Goal: Task Accomplishment & Management: Manage account settings

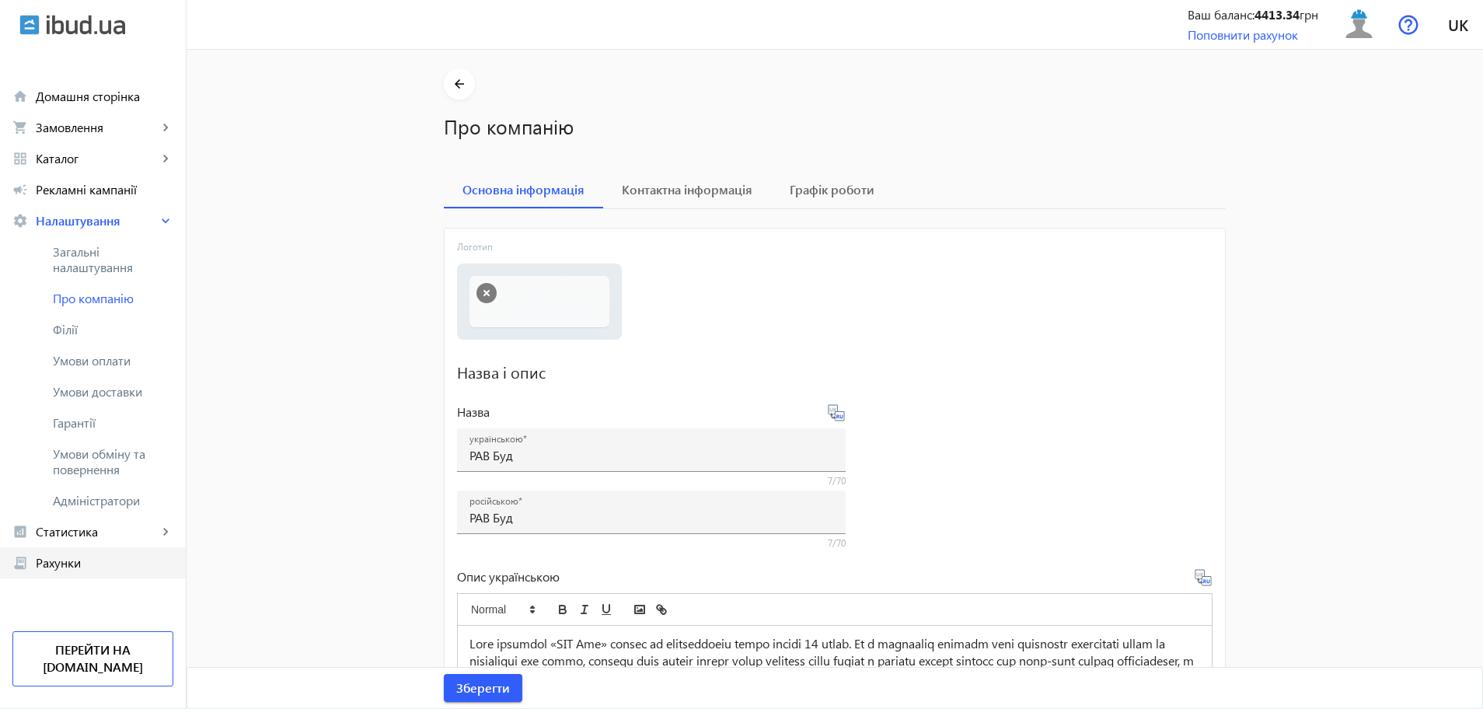
click at [68, 565] on span "Рахунки" at bounding box center [105, 563] width 138 height 16
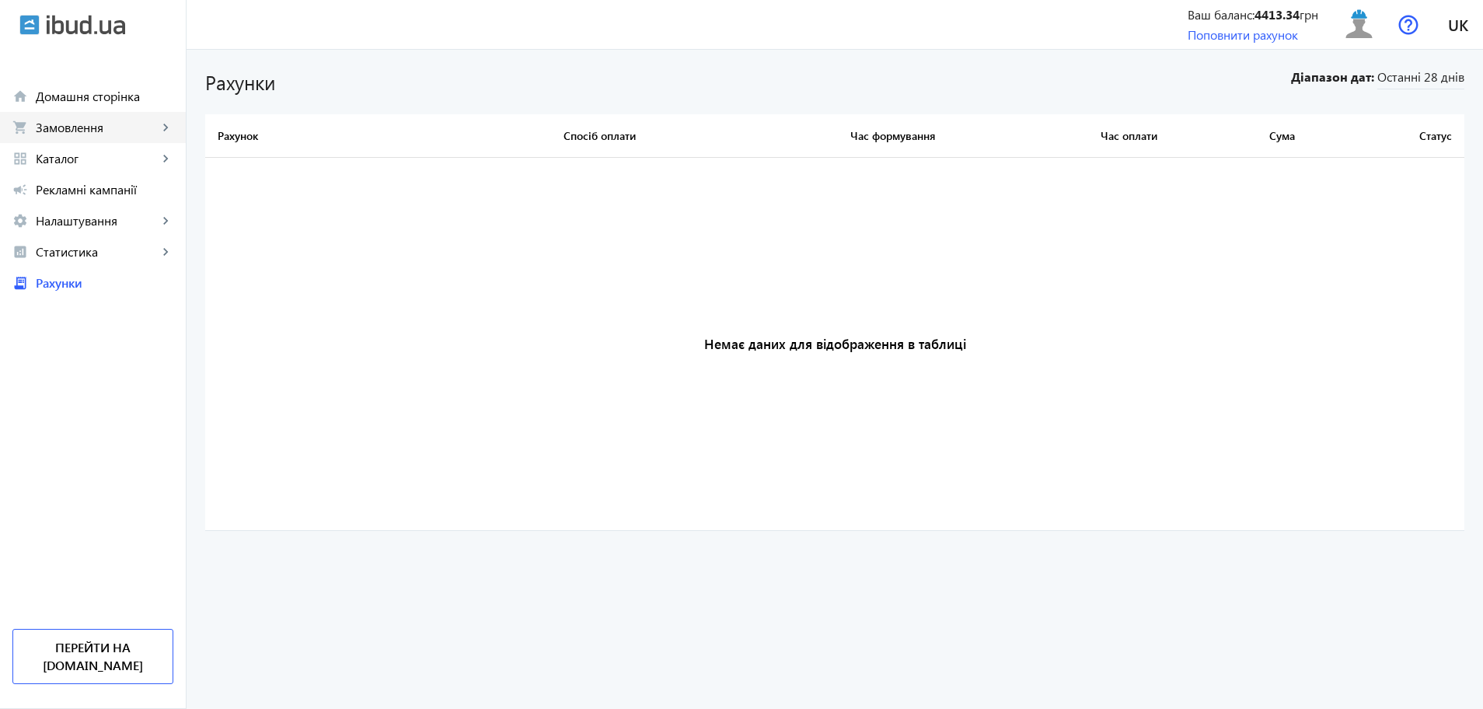
click at [65, 131] on span "Замовлення" at bounding box center [97, 128] width 122 height 16
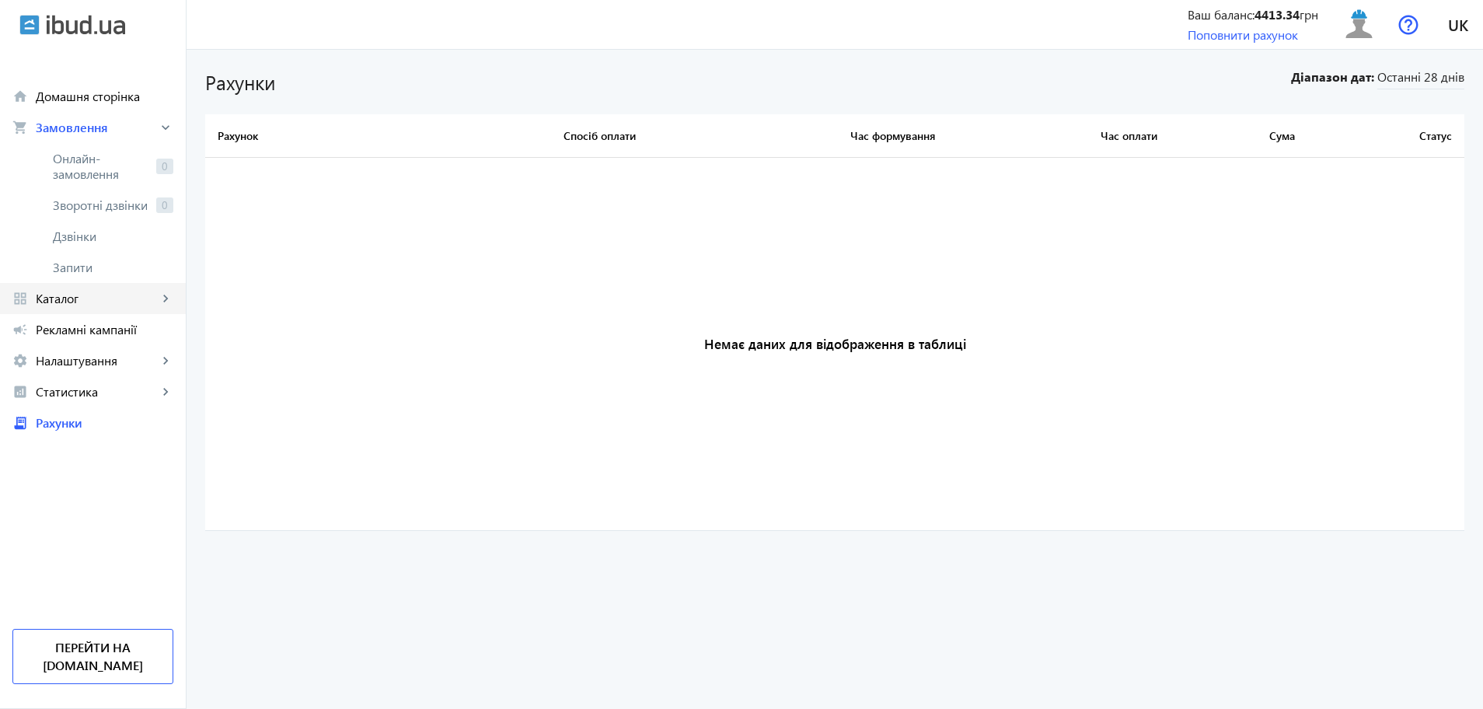
click at [72, 299] on span "Каталог" at bounding box center [97, 299] width 122 height 16
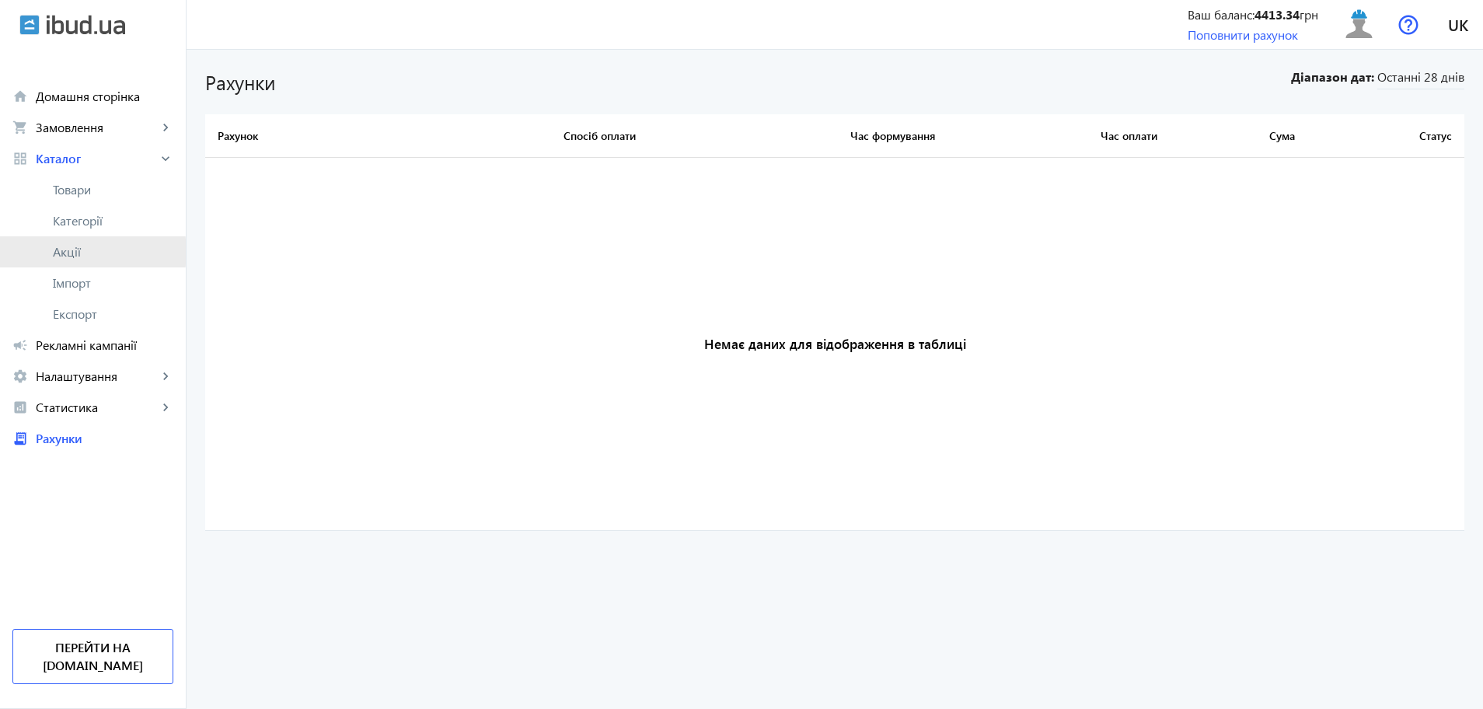
click at [72, 252] on span "Акції" at bounding box center [113, 252] width 120 height 16
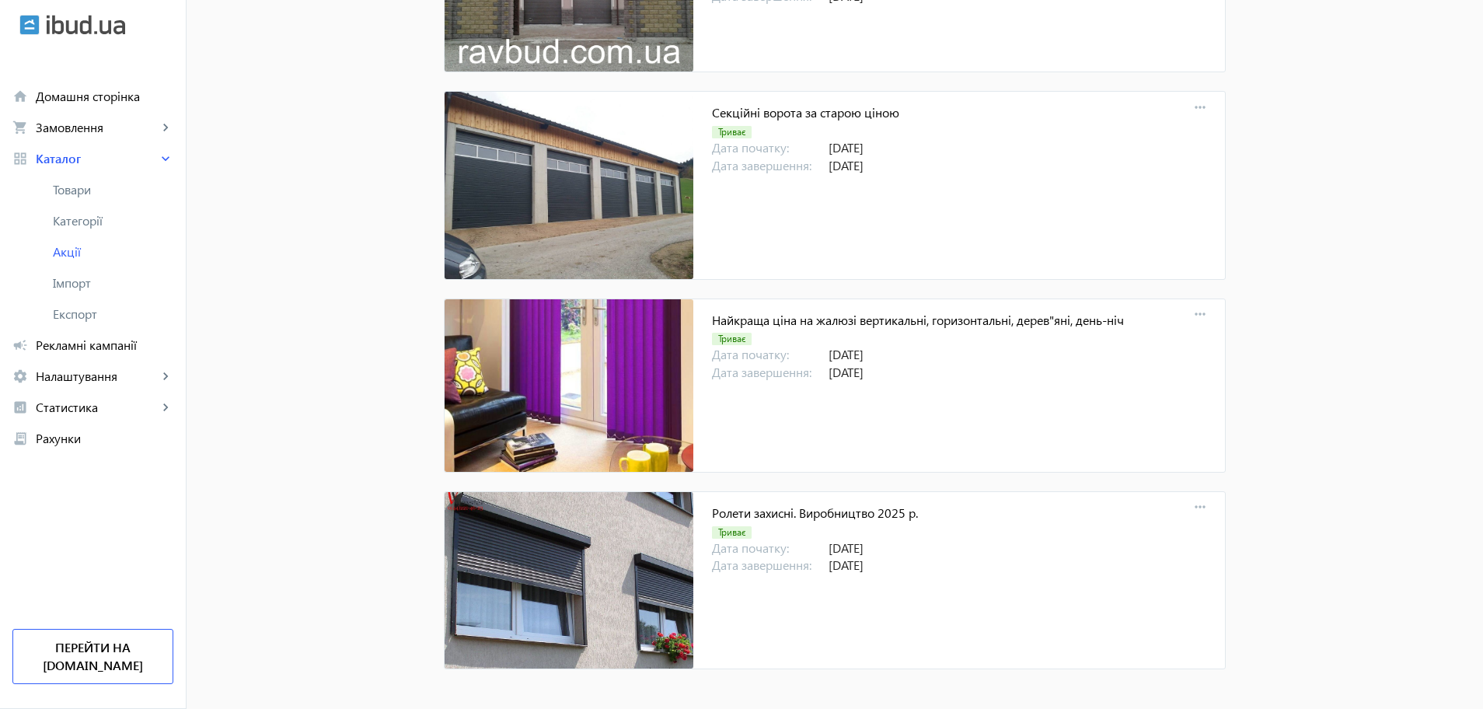
scroll to position [473, 0]
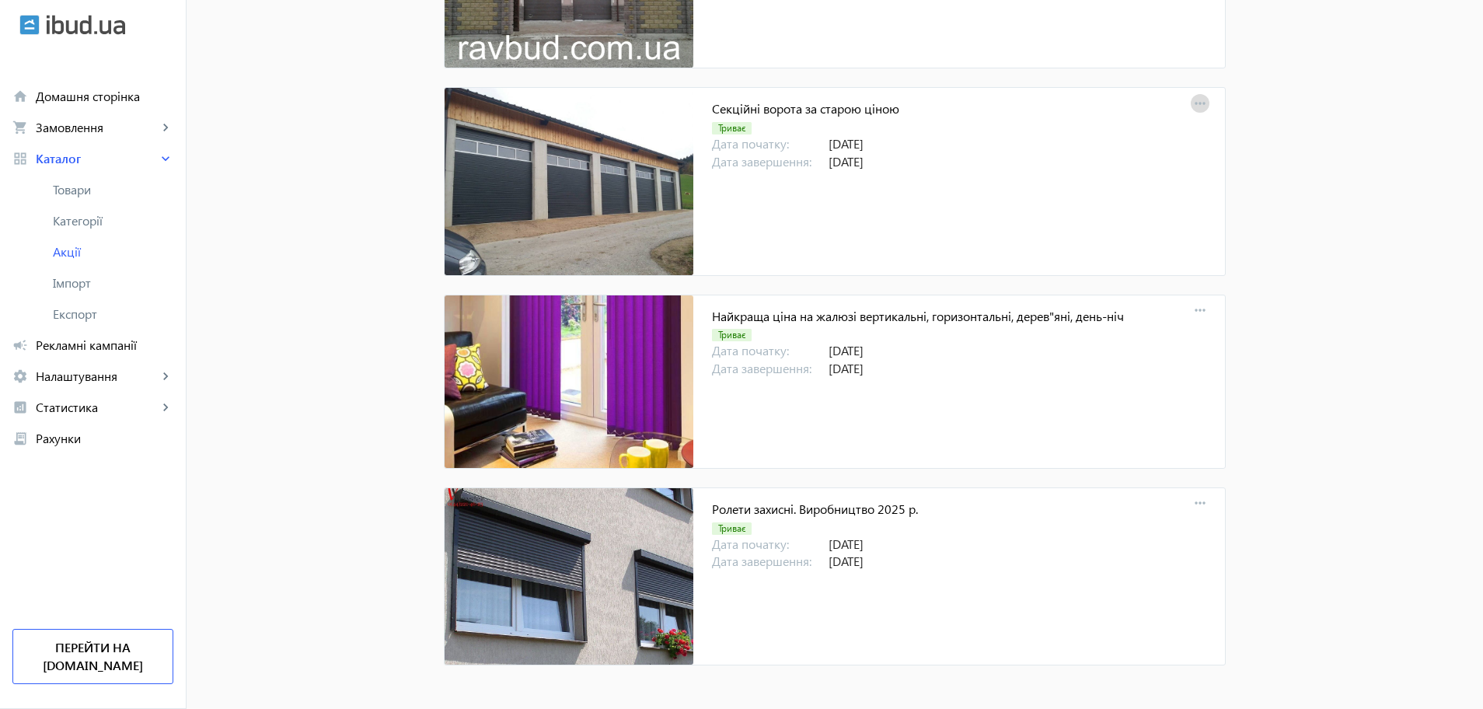
click at [1191, 108] on mat-icon "more_horiz" at bounding box center [1200, 104] width 22 height 22
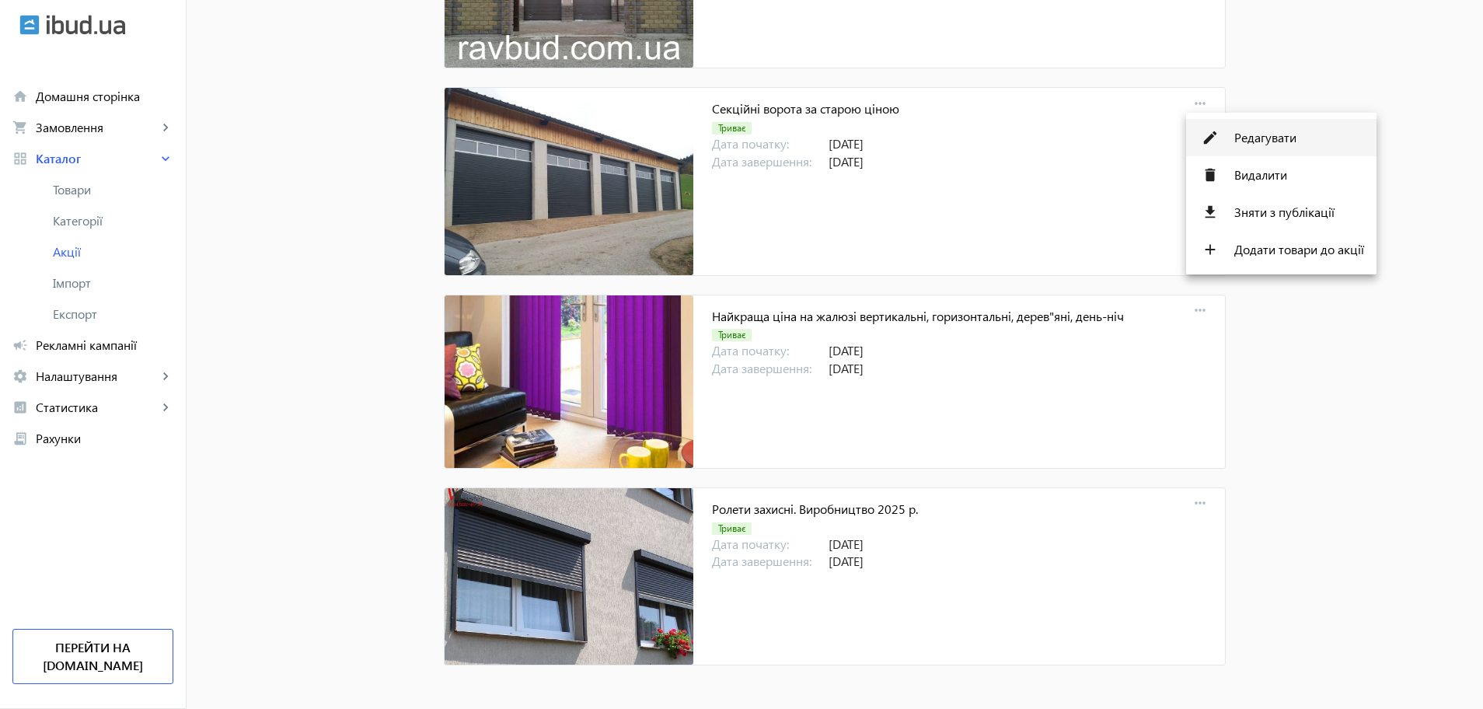
click at [1240, 144] on span "Редагувати" at bounding box center [1299, 137] width 130 height 12
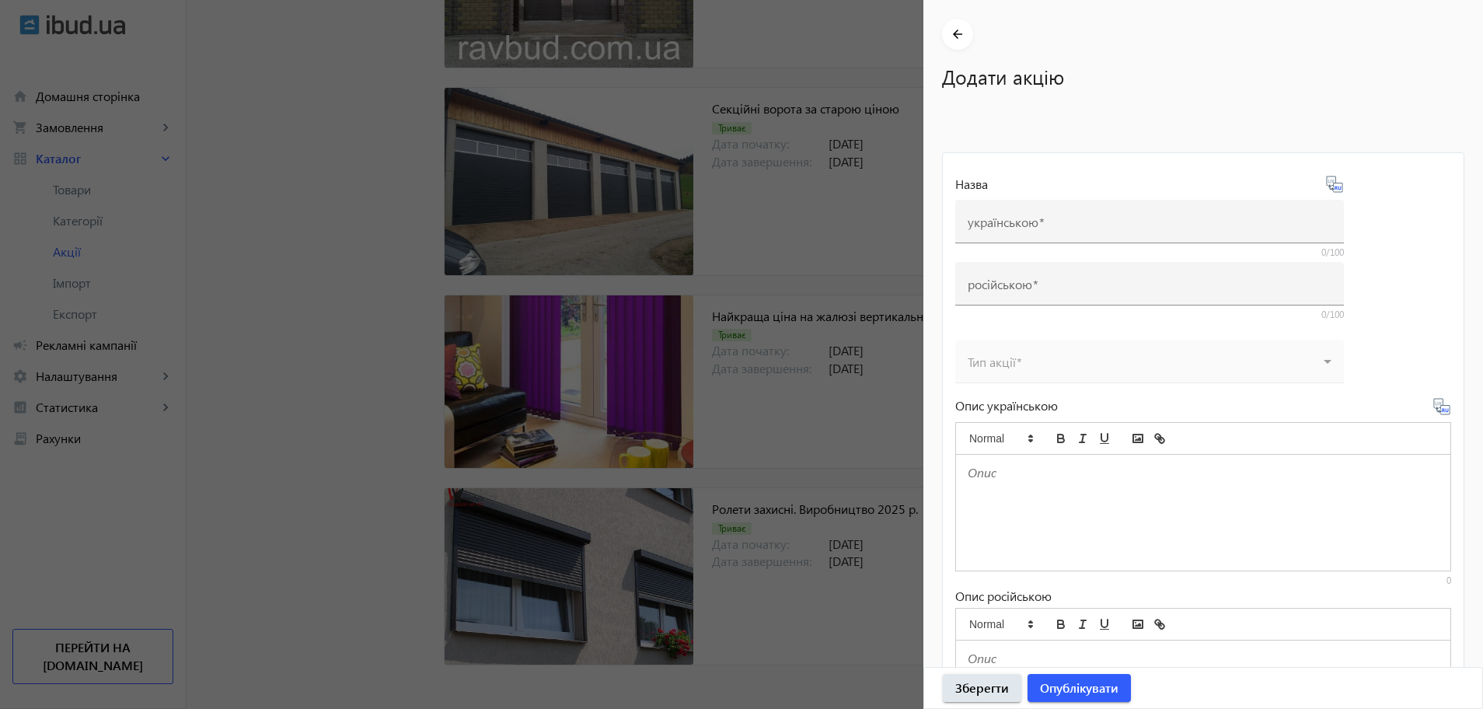
type input "Секційні ворота за старою ціною"
type input "Секционные ворота по старой цене"
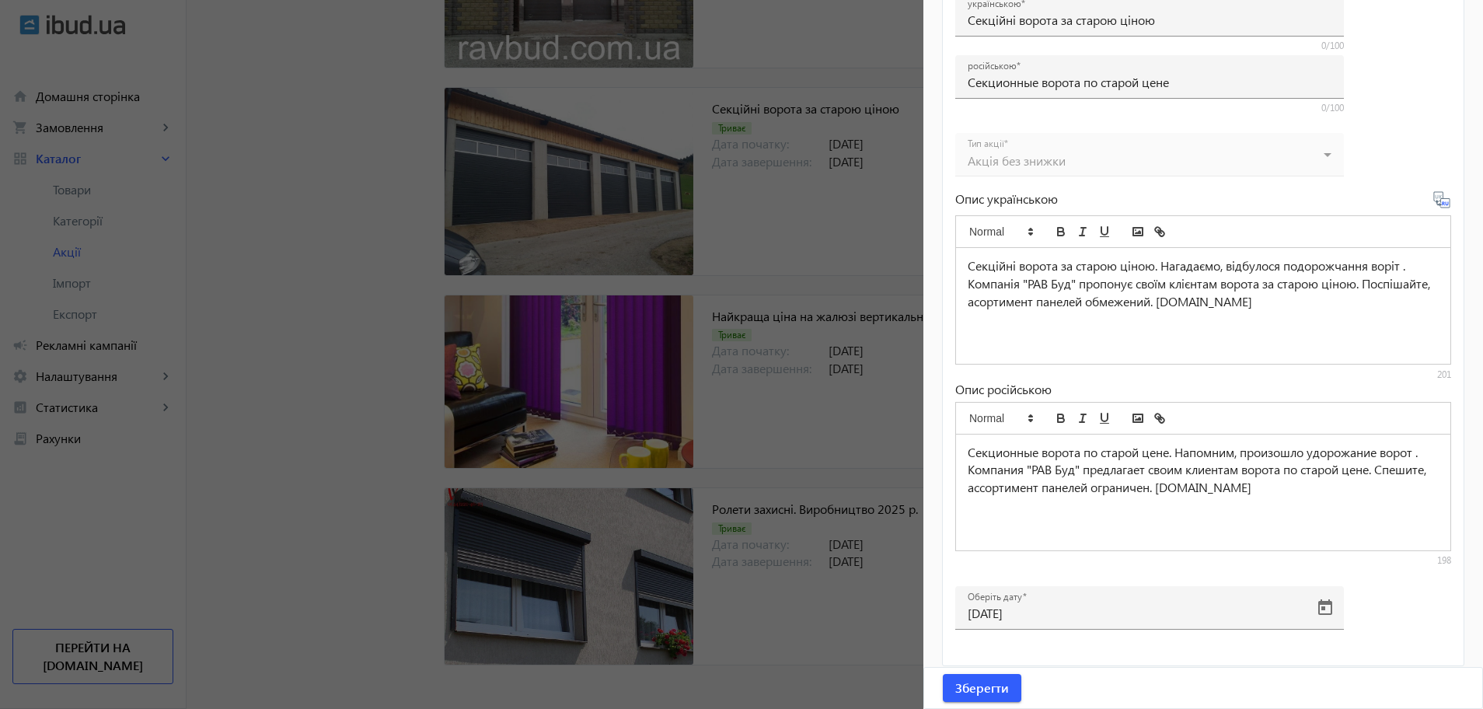
scroll to position [420, 0]
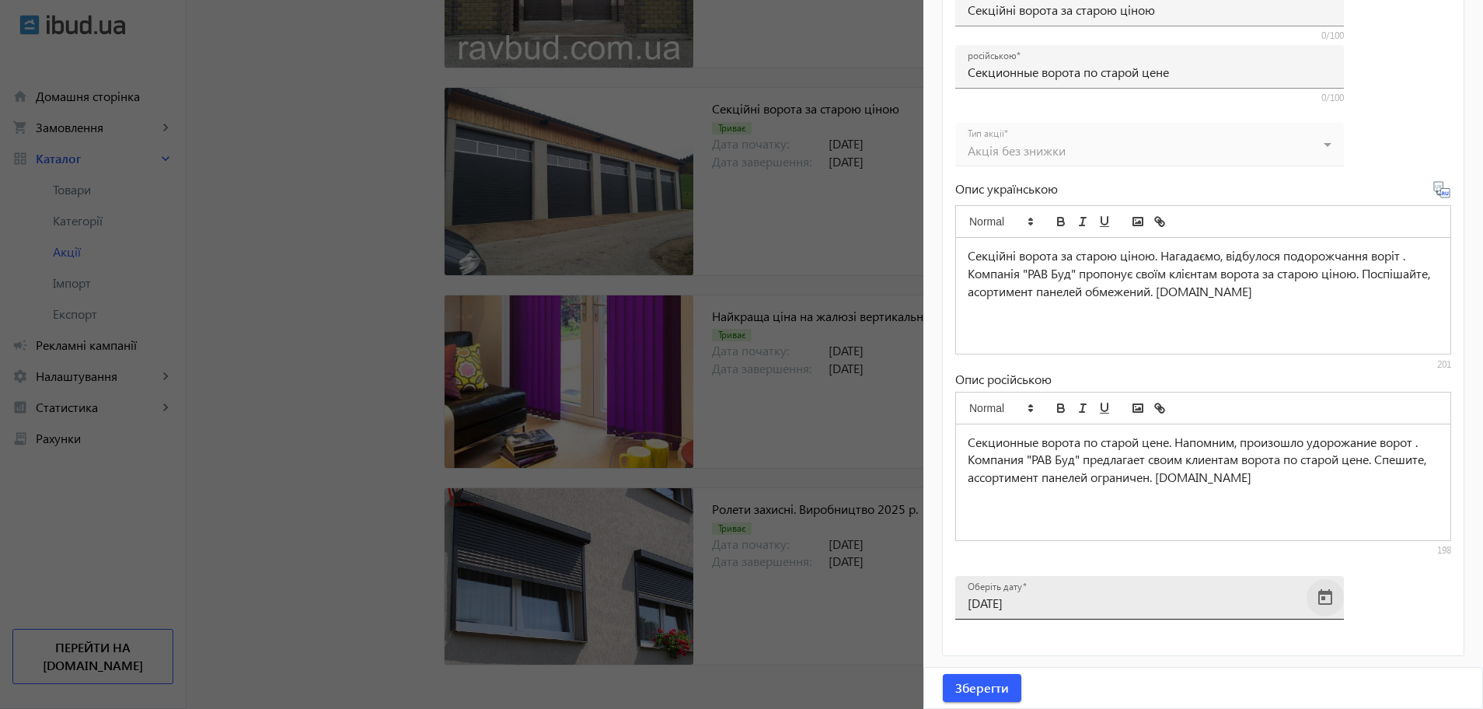
click at [1325, 589] on span "Open calendar" at bounding box center [1325, 597] width 37 height 37
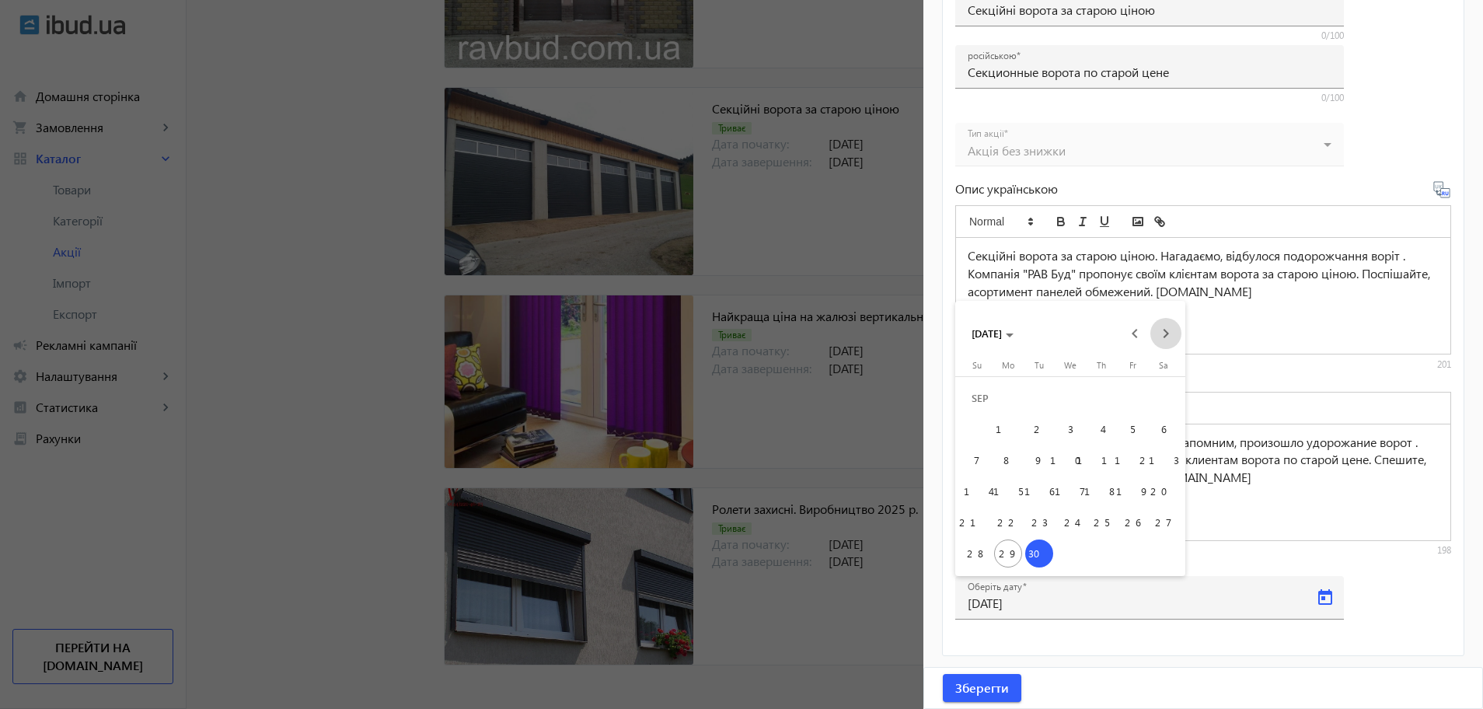
click at [1163, 331] on span "Next month" at bounding box center [1165, 333] width 31 height 31
click at [1136, 525] on span "31" at bounding box center [1132, 522] width 28 height 28
type input "[DATE]"
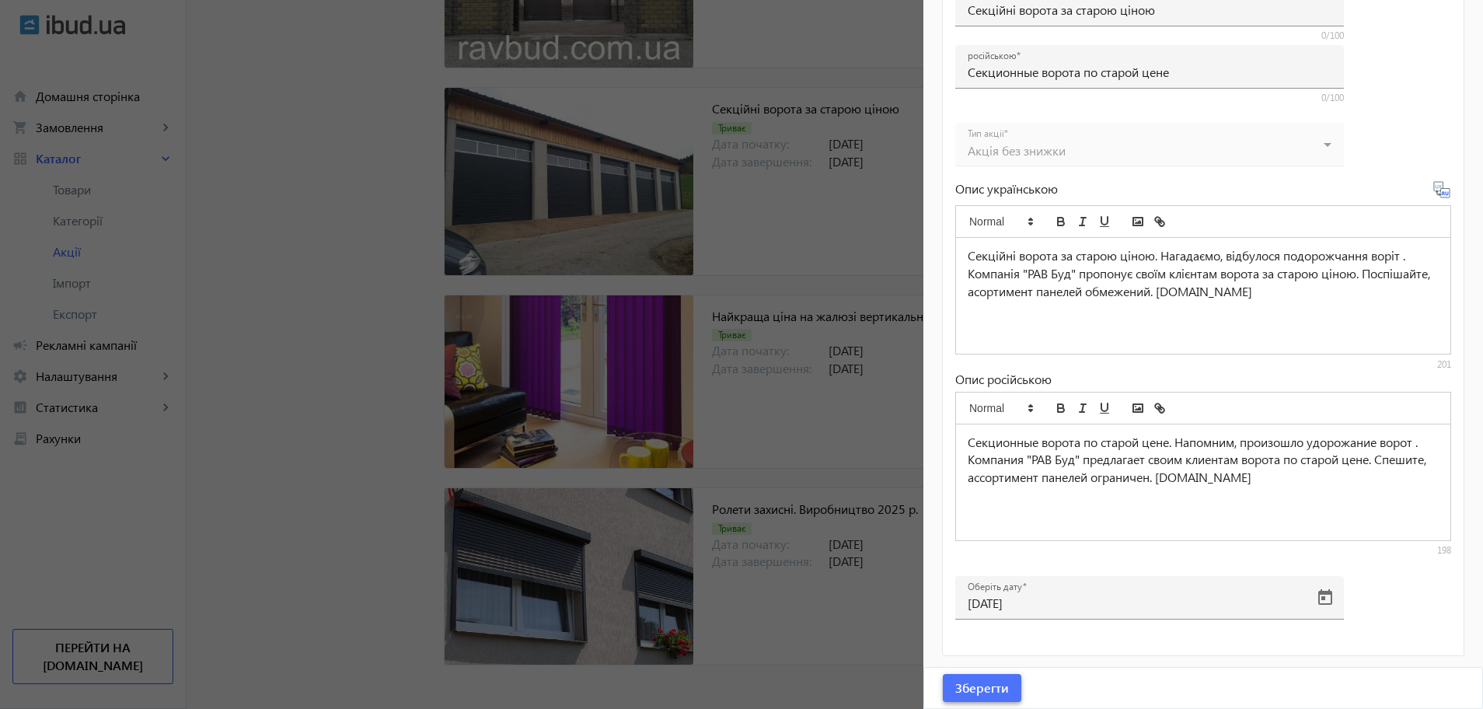
click at [1004, 686] on span "Зберегти" at bounding box center [982, 687] width 54 height 17
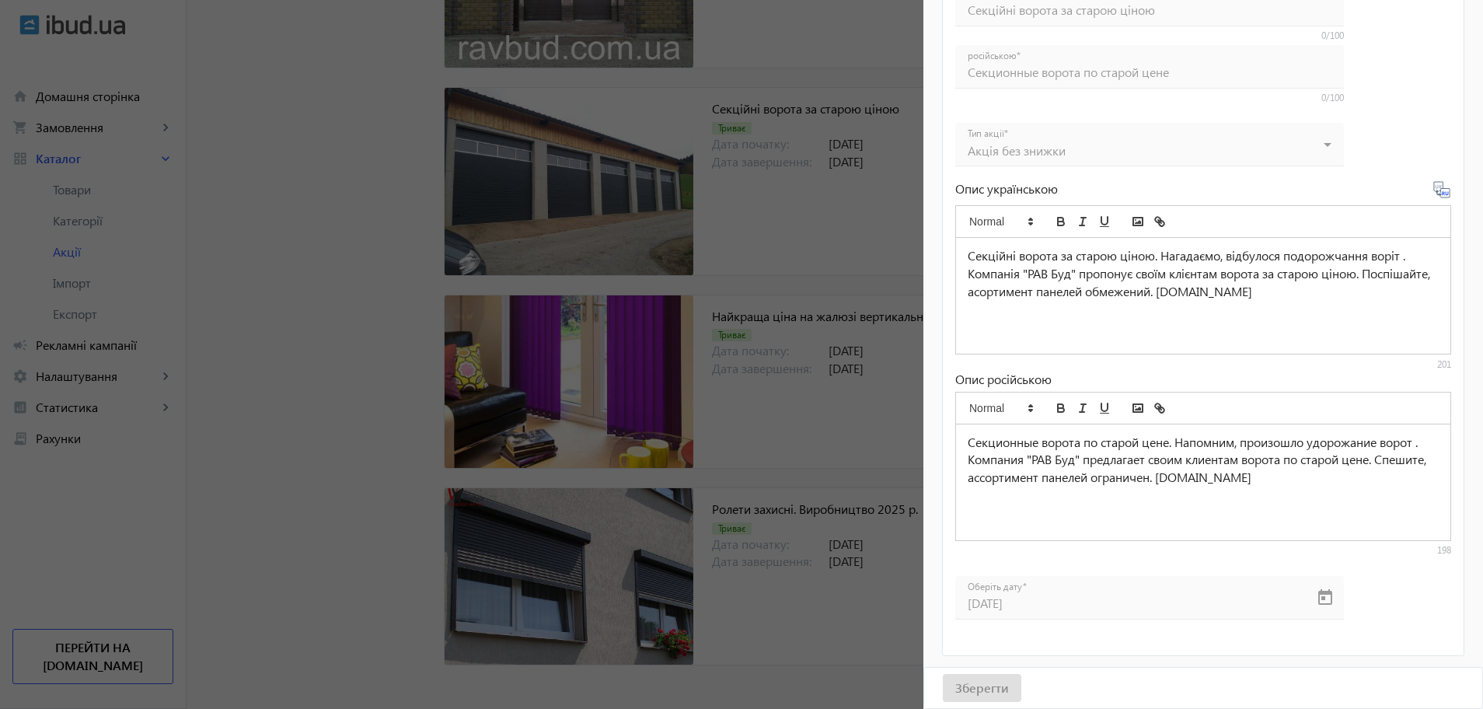
click at [892, 613] on div at bounding box center [741, 354] width 1483 height 709
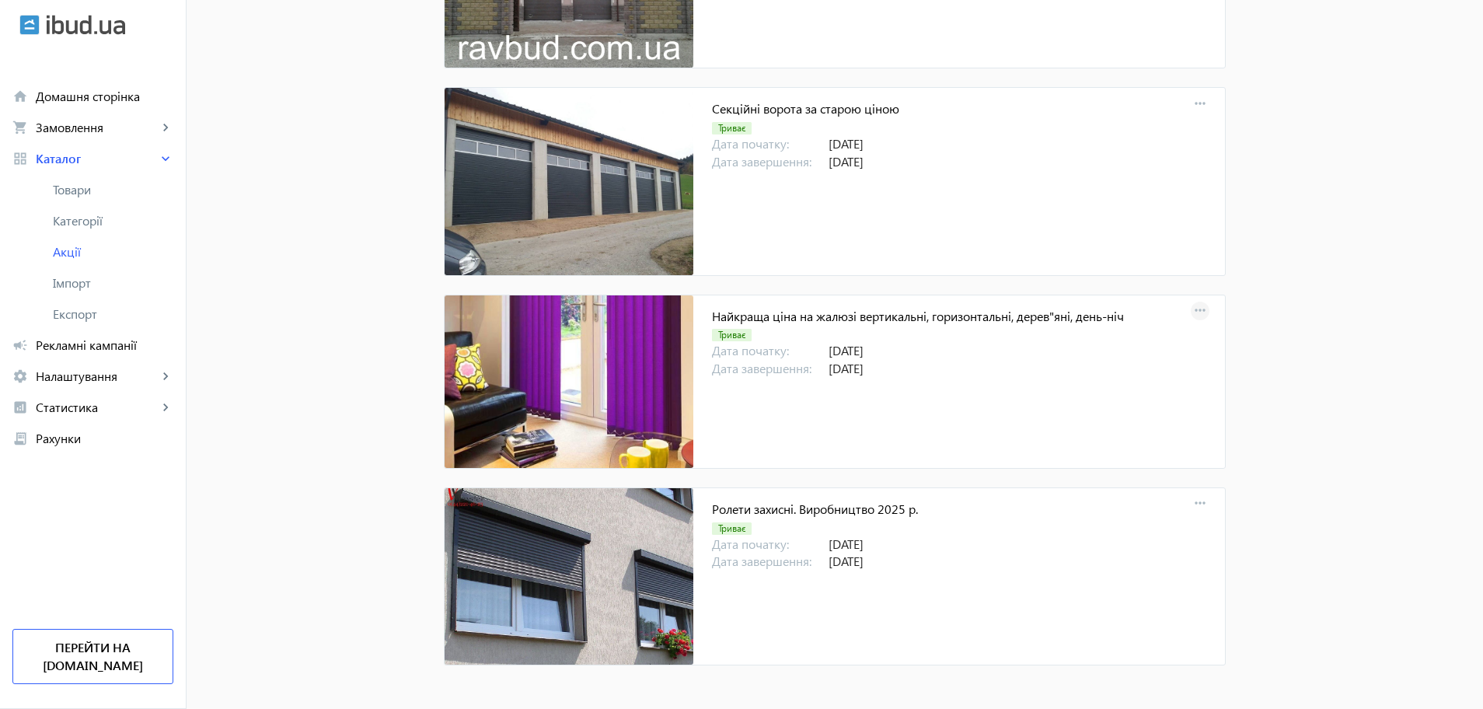
click at [1201, 312] on mat-icon "more_horiz" at bounding box center [1200, 311] width 22 height 22
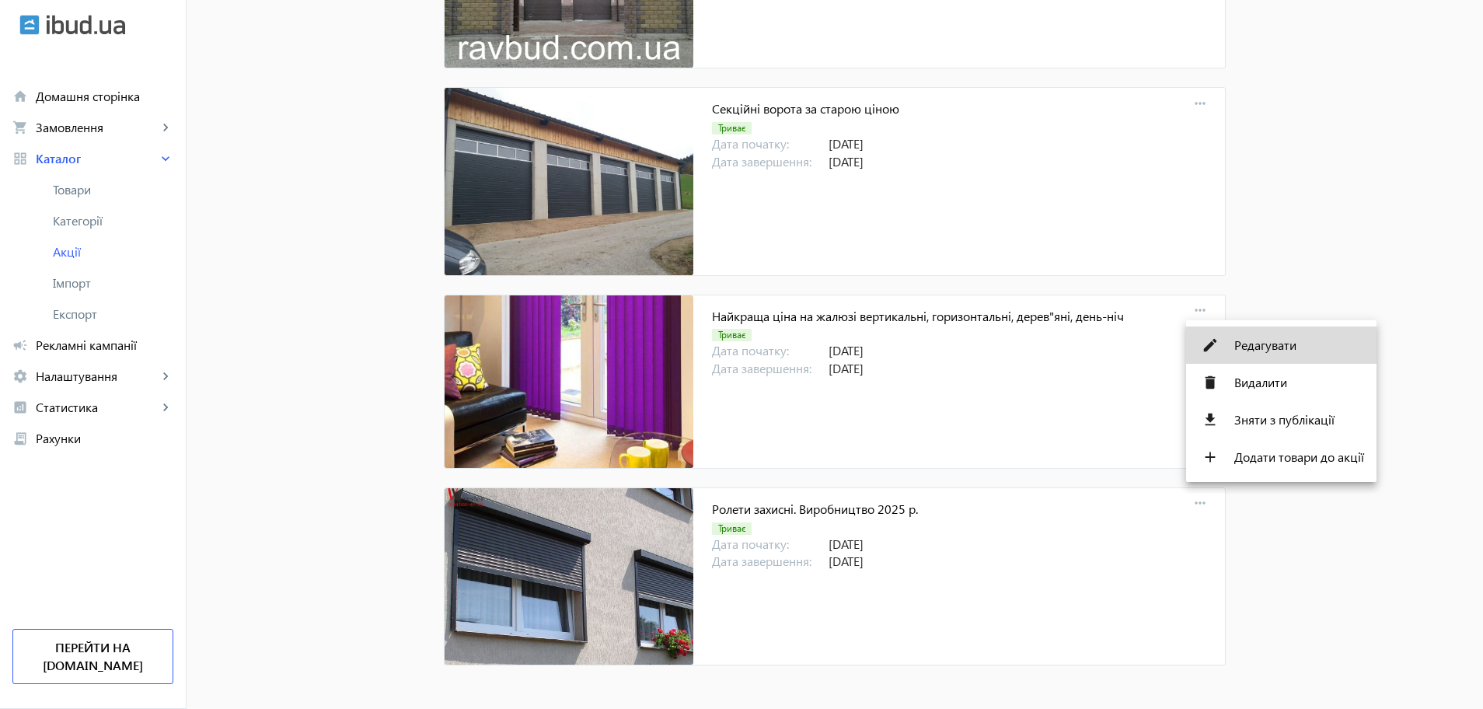
click at [1247, 356] on button "edit Редагувати" at bounding box center [1281, 344] width 190 height 37
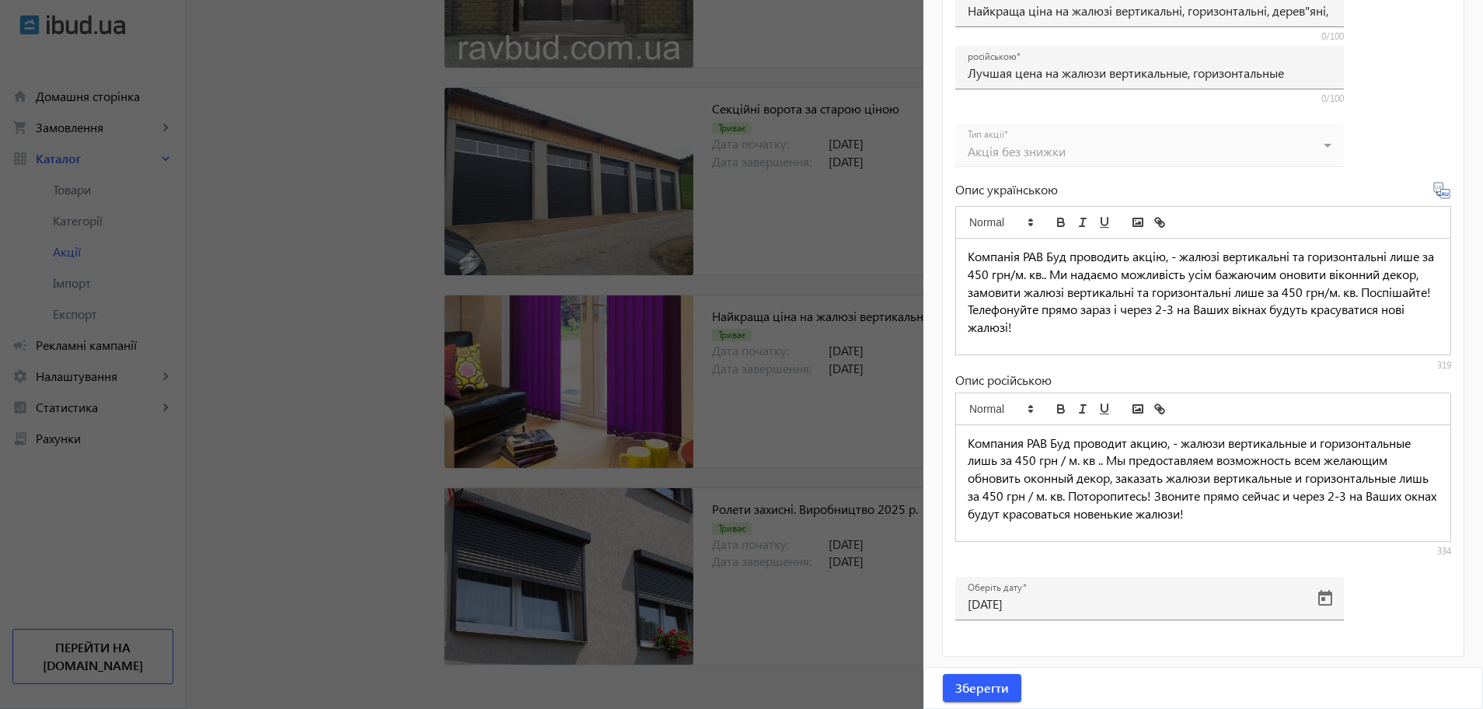
scroll to position [437, 0]
click at [1327, 595] on span "Open calendar" at bounding box center [1325, 597] width 37 height 37
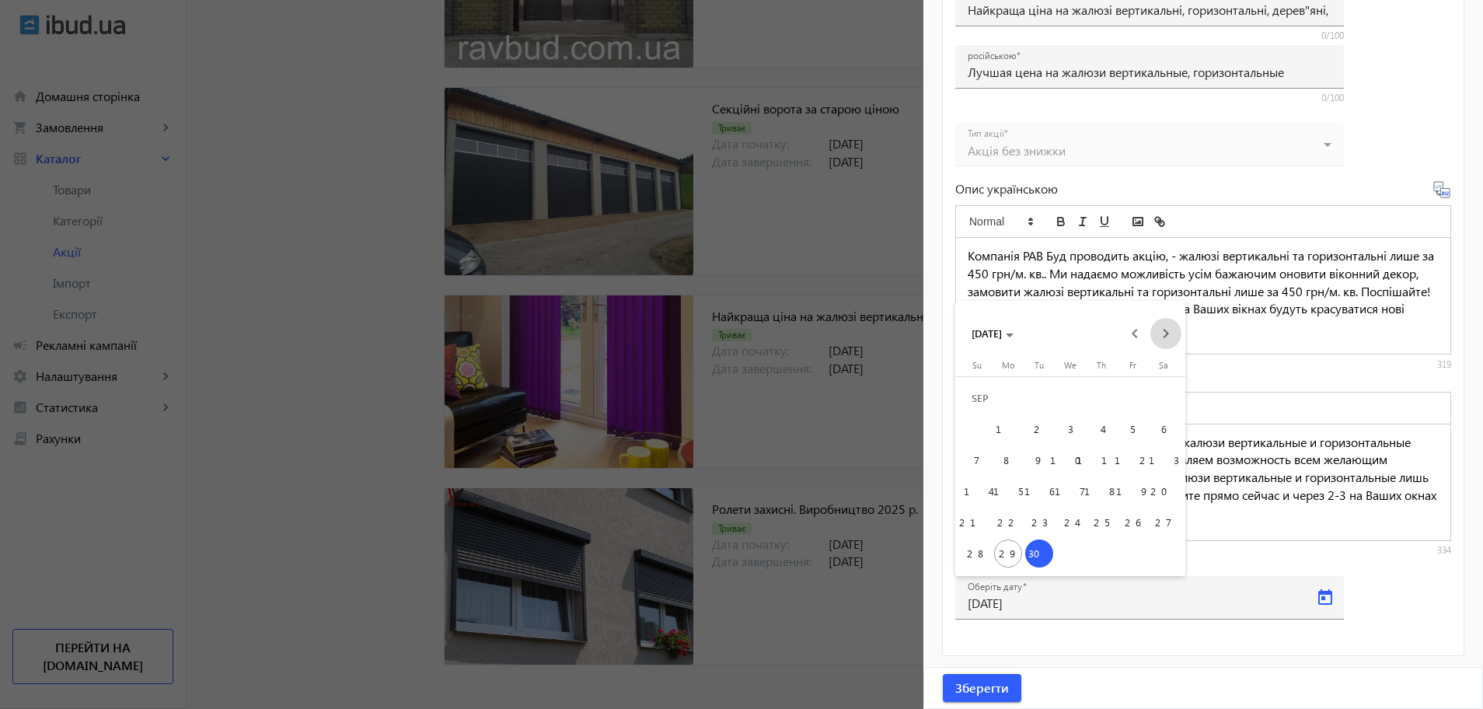
drag, startPoint x: 1167, startPoint y: 337, endPoint x: 1167, endPoint y: 357, distance: 19.4
click at [1167, 338] on span "Next month" at bounding box center [1165, 333] width 31 height 31
click at [1123, 523] on span "31" at bounding box center [1132, 522] width 28 height 28
type input "[DATE]"
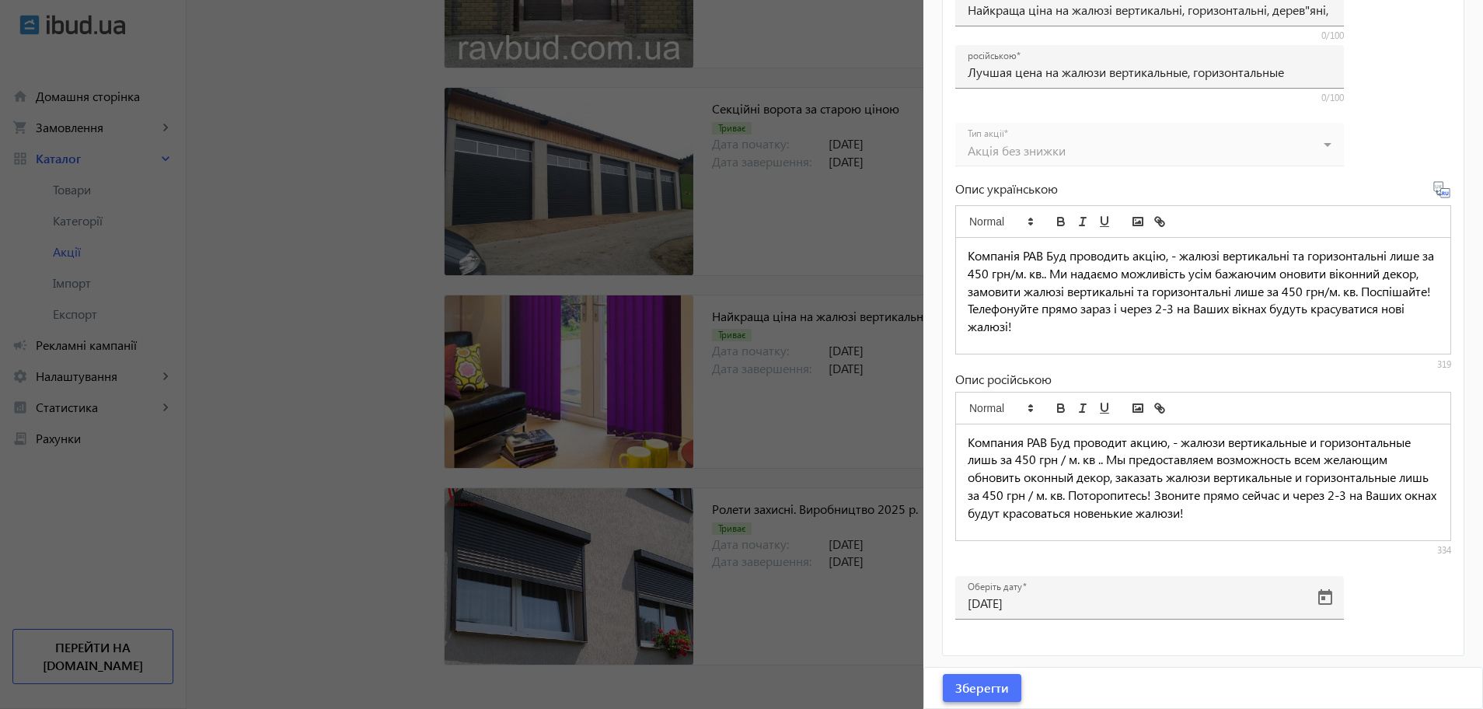
click at [983, 685] on span "Зберегти" at bounding box center [982, 687] width 54 height 17
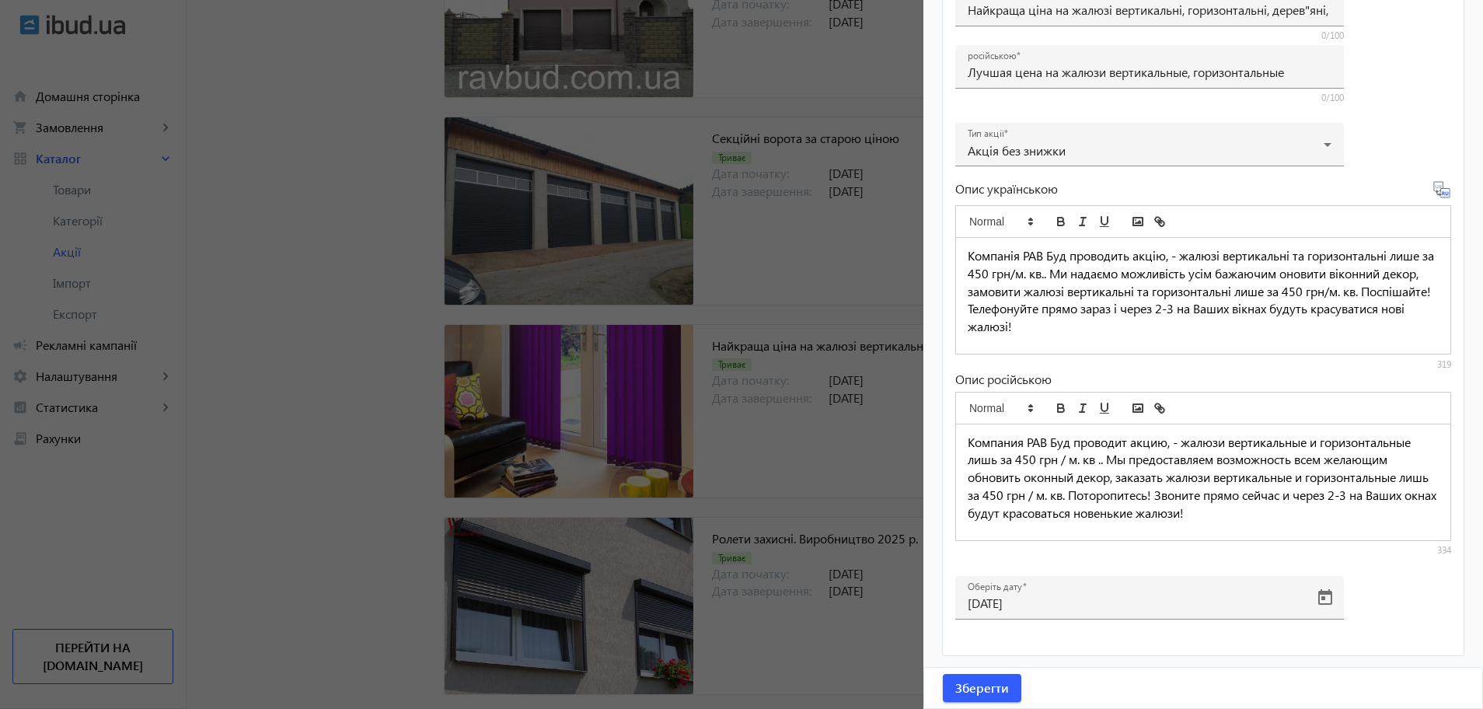
scroll to position [473, 0]
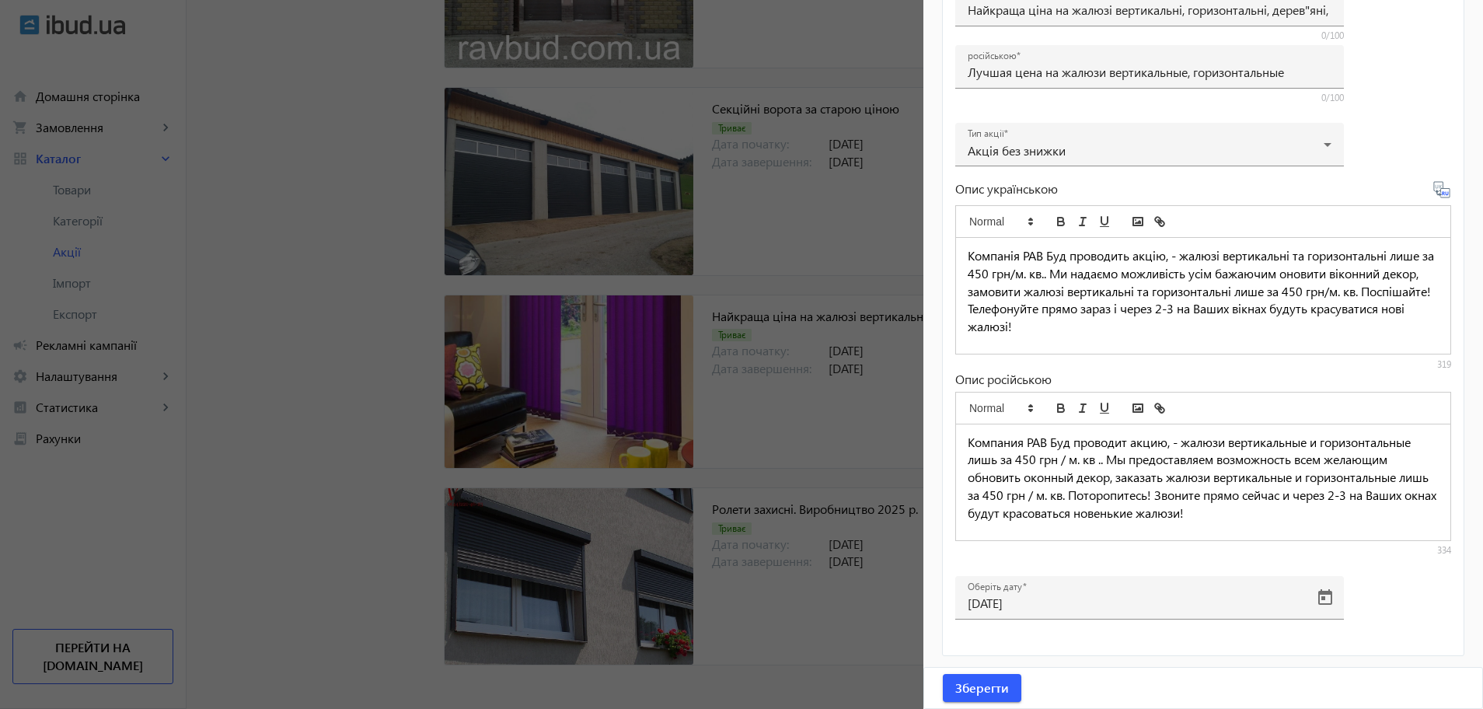
click at [864, 644] on div at bounding box center [741, 354] width 1483 height 709
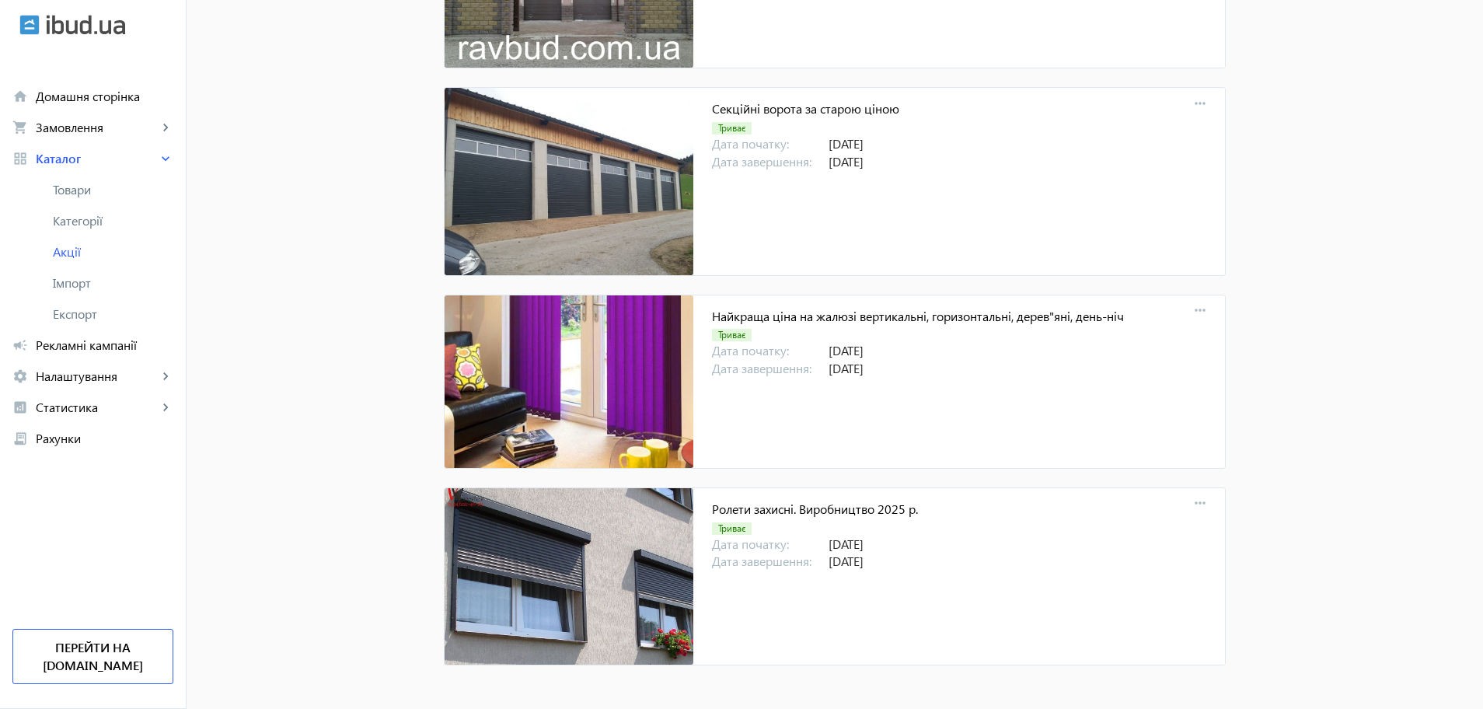
scroll to position [0, 0]
click at [1197, 505] on mat-icon "more_horiz" at bounding box center [1200, 504] width 22 height 22
click at [1246, 544] on span "Редагувати" at bounding box center [1299, 538] width 130 height 12
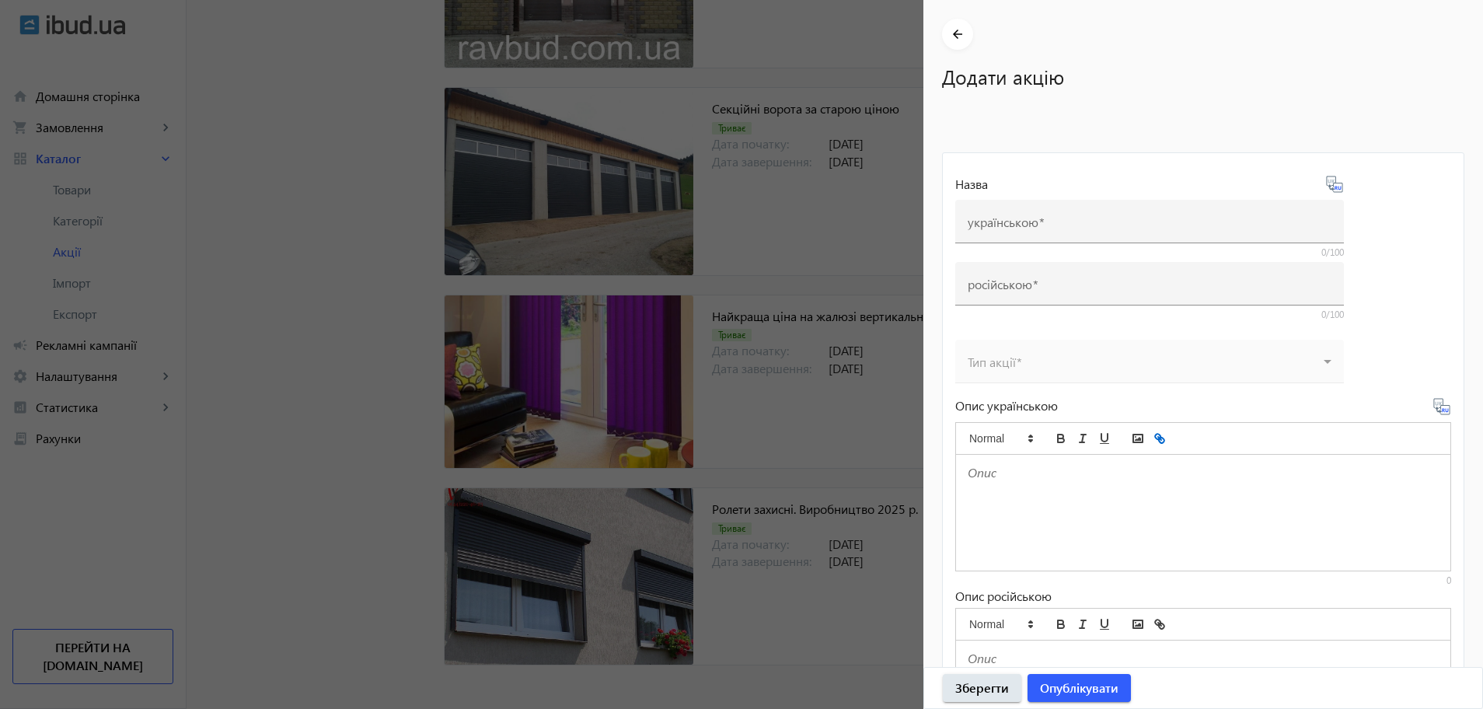
type input "Ролети захисні. Виробництво 2025 р."
type input "Роллеты защитные. Производство 2025 г."
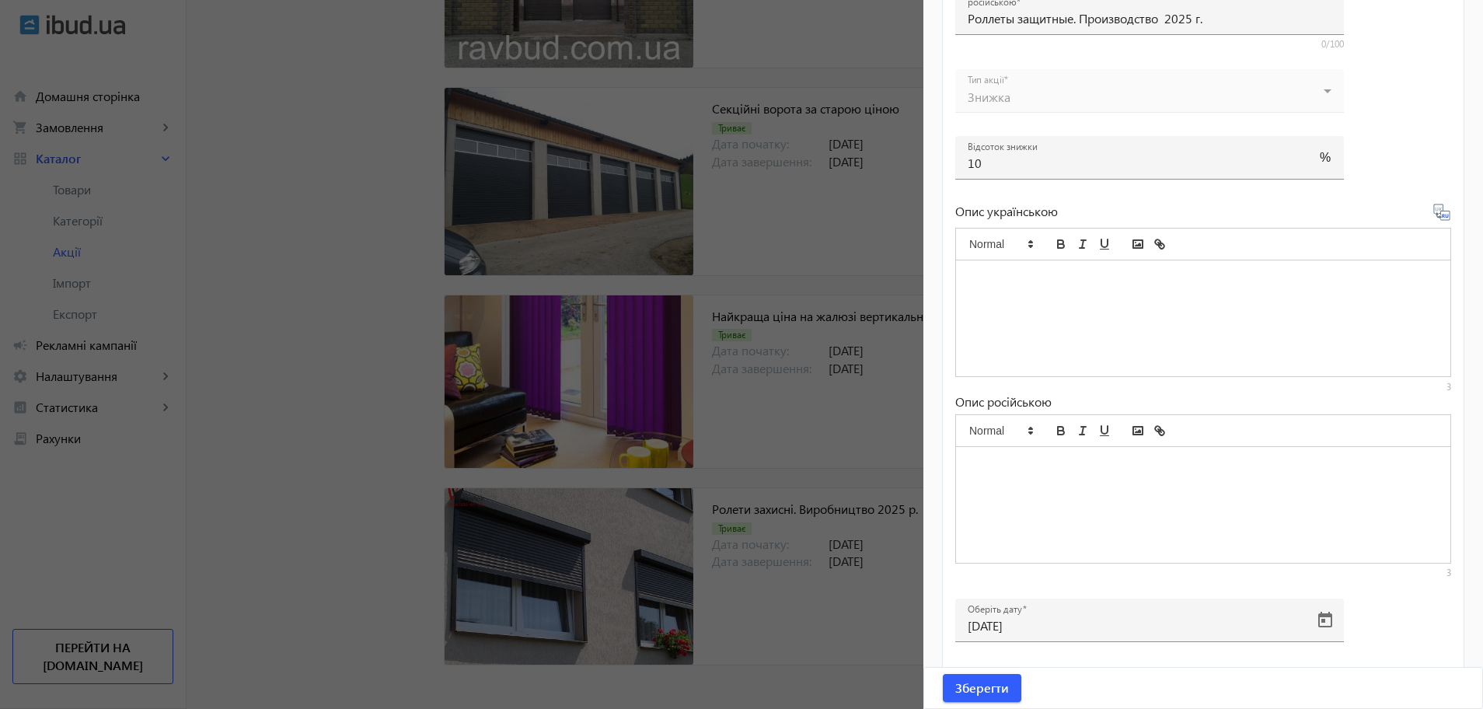
scroll to position [488, 0]
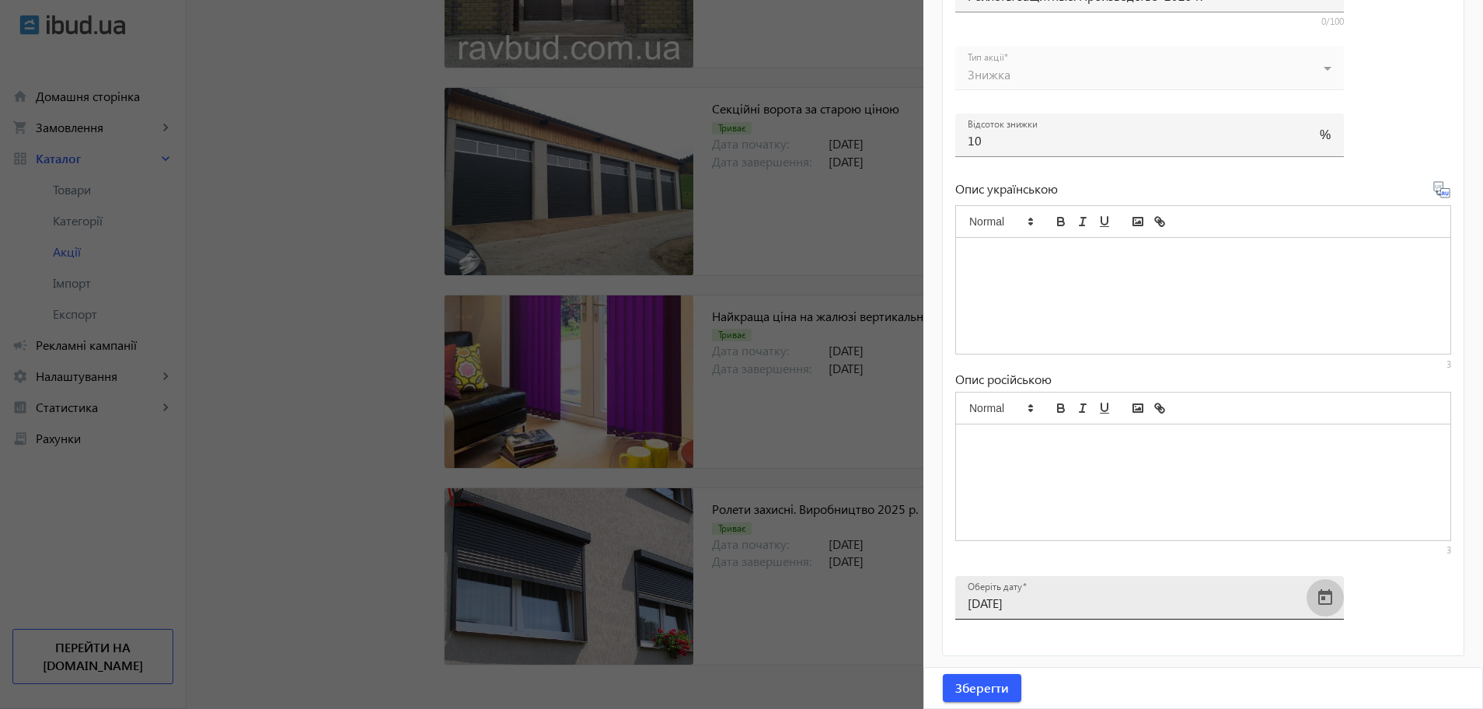
click at [1324, 598] on span "Open calendar" at bounding box center [1325, 597] width 37 height 37
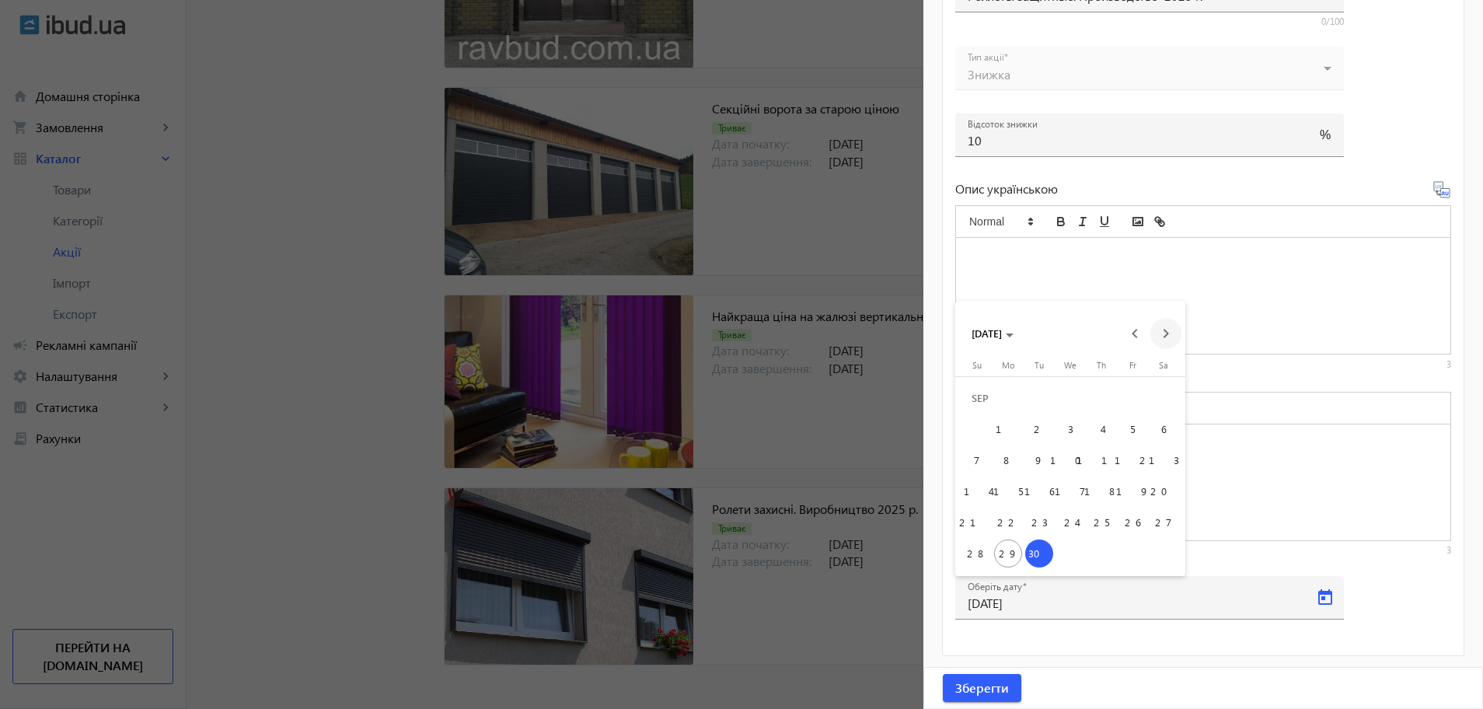
click at [1155, 335] on span "Next month" at bounding box center [1165, 333] width 31 height 31
click at [1133, 525] on span "31" at bounding box center [1132, 522] width 28 height 28
type input "[DATE]"
click at [1012, 677] on span "submit" at bounding box center [982, 687] width 78 height 37
click at [912, 661] on div at bounding box center [741, 354] width 1483 height 709
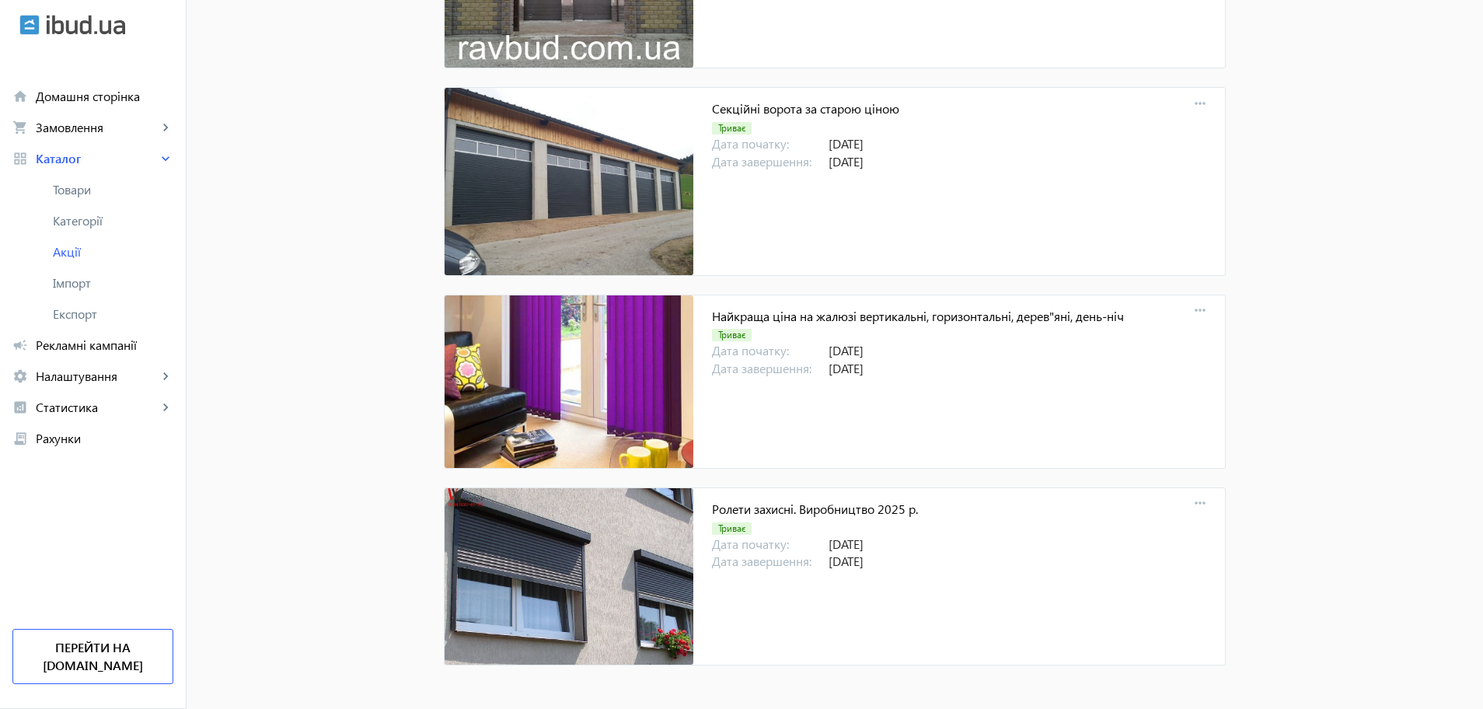
scroll to position [0, 0]
click at [1199, 499] on mat-icon "more_horiz" at bounding box center [1200, 504] width 22 height 22
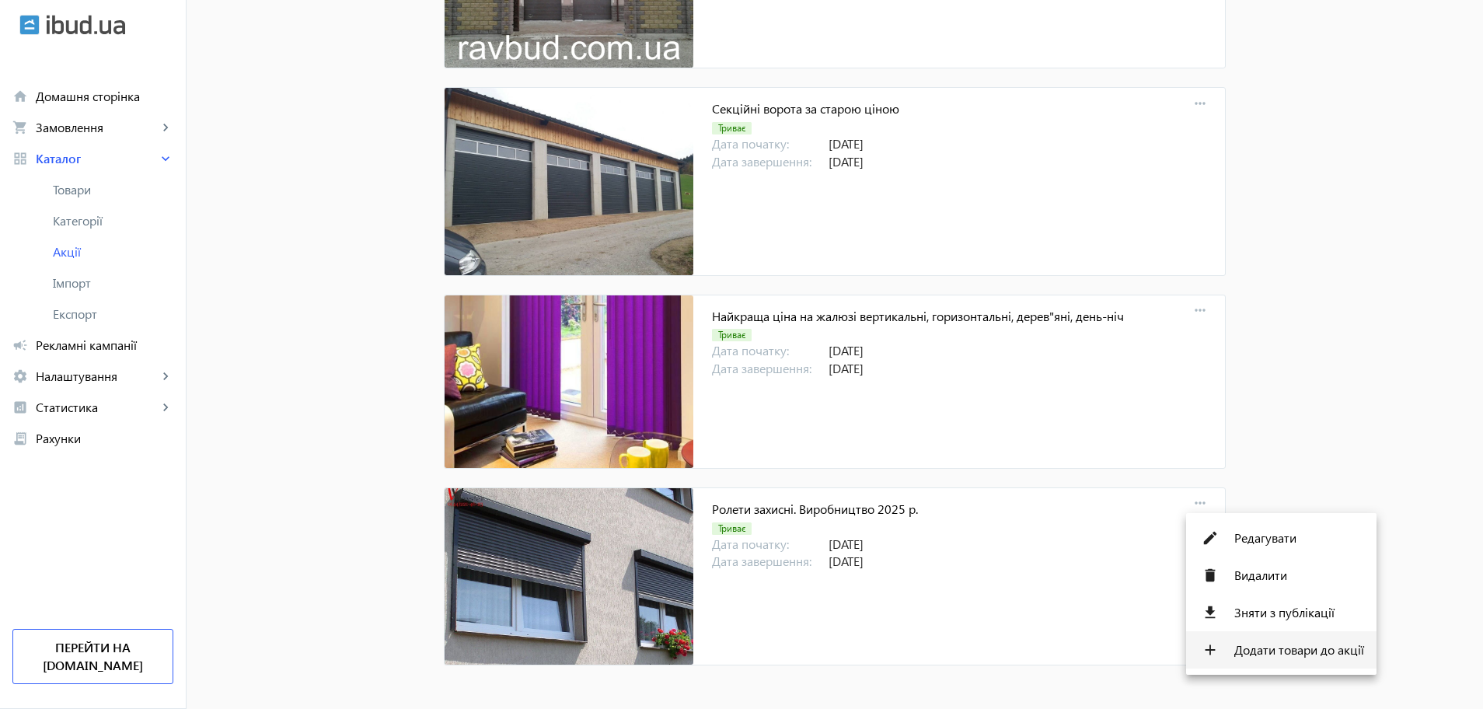
click at [1247, 644] on span "Додати товари до акції" at bounding box center [1299, 650] width 130 height 12
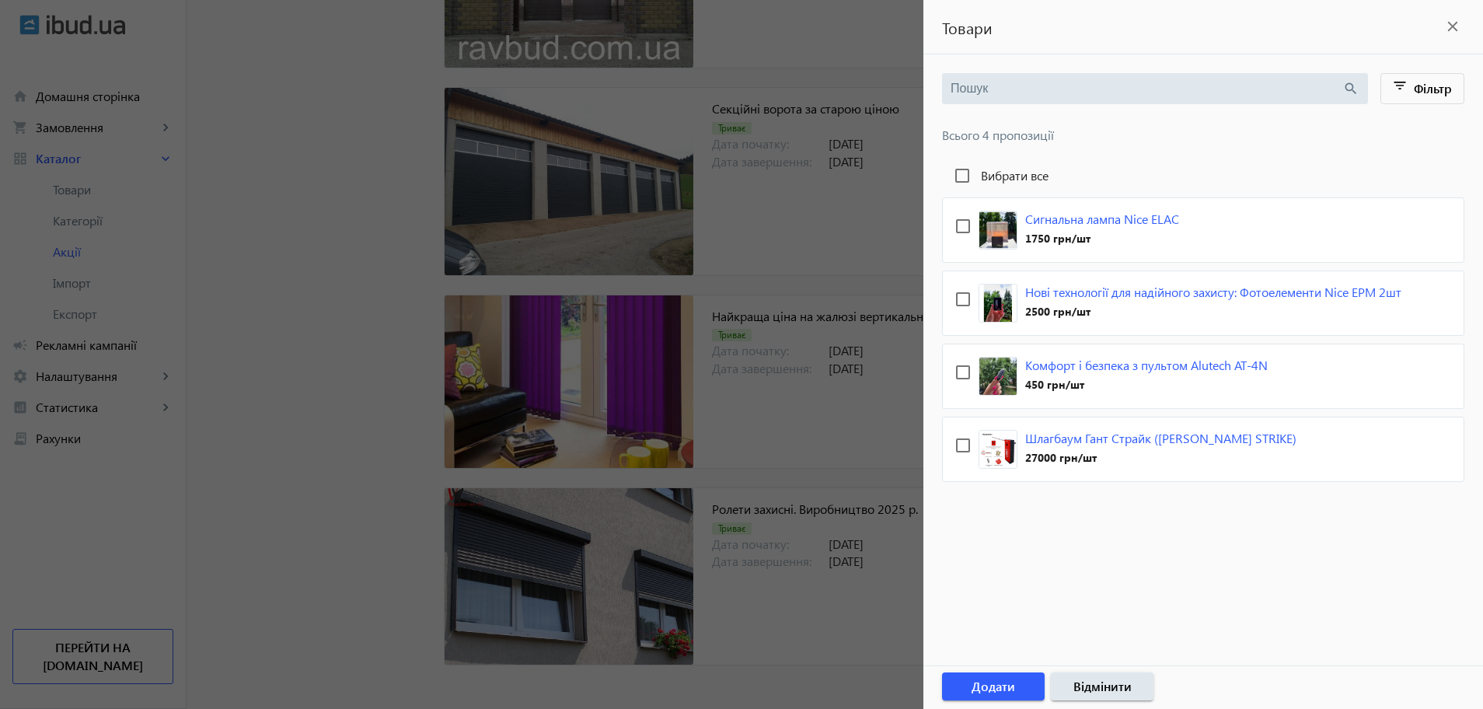
click at [1453, 33] on mat-icon "close" at bounding box center [1452, 26] width 23 height 23
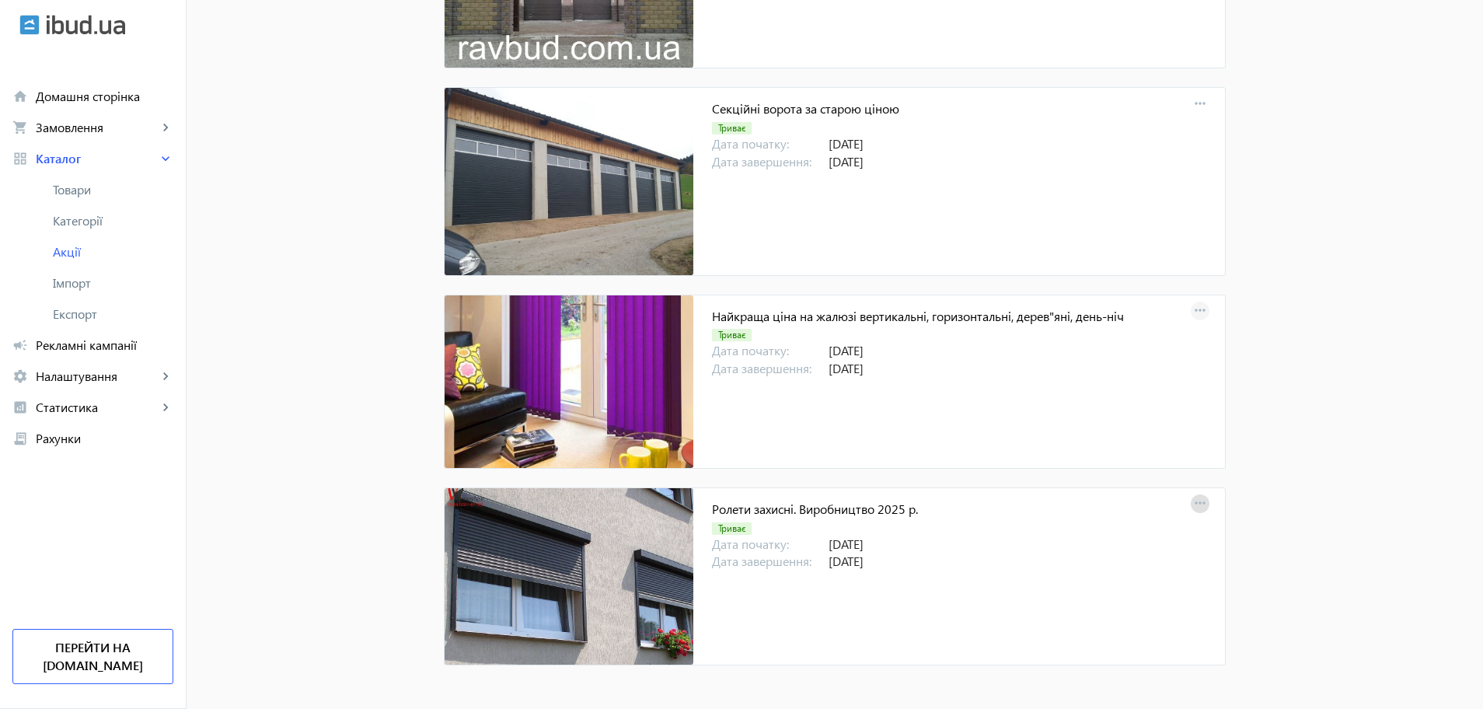
click at [1195, 309] on mat-icon "more_horiz" at bounding box center [1200, 311] width 22 height 22
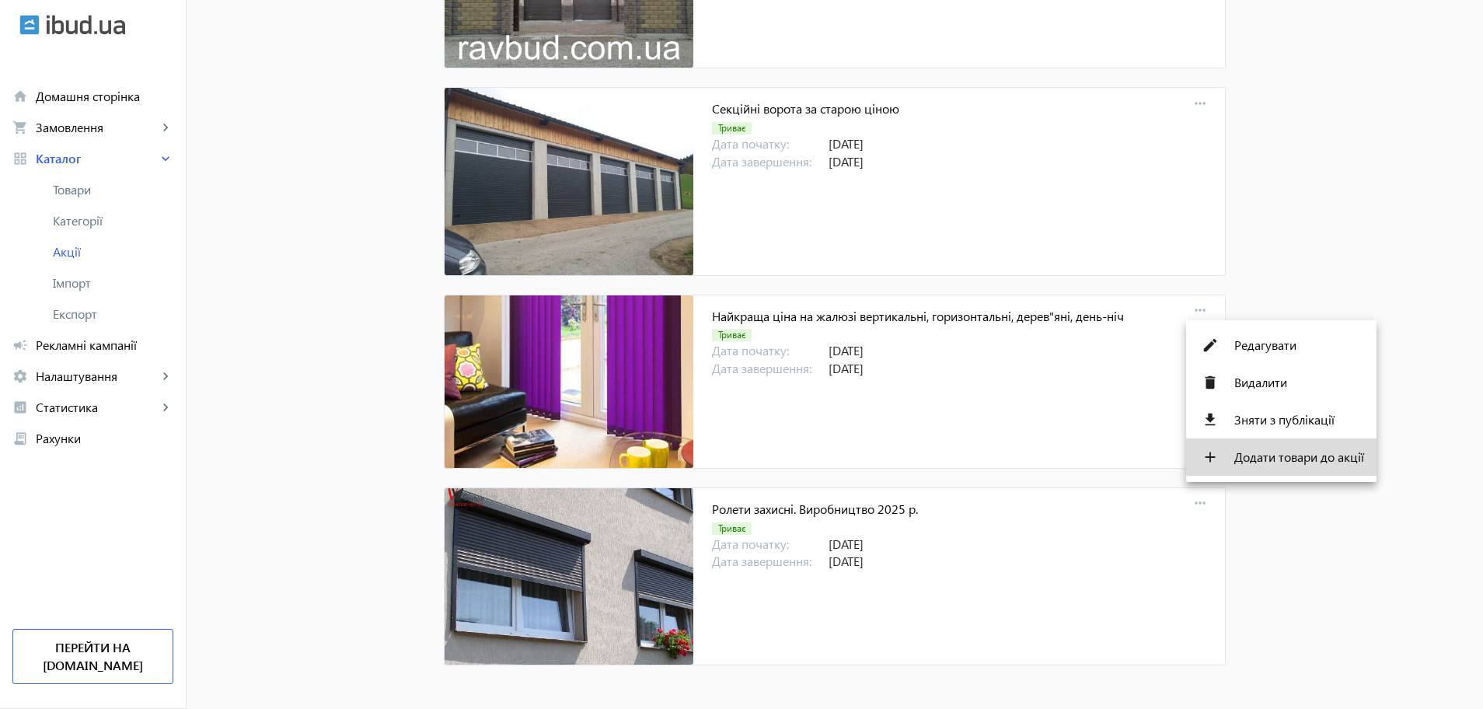
click at [1242, 460] on span "Додати товари до акції" at bounding box center [1299, 457] width 130 height 12
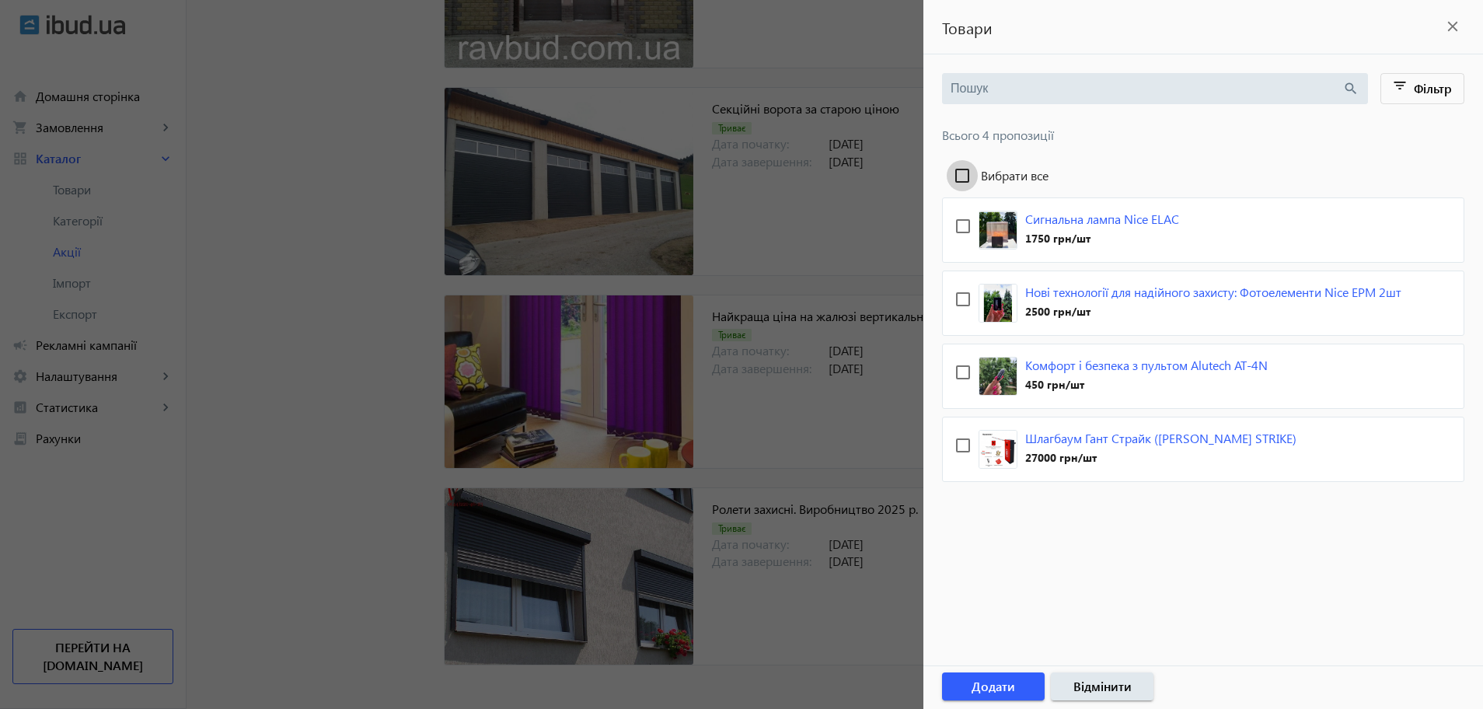
click at [969, 175] on input "Вибрати все" at bounding box center [962, 175] width 31 height 31
checkbox input "true"
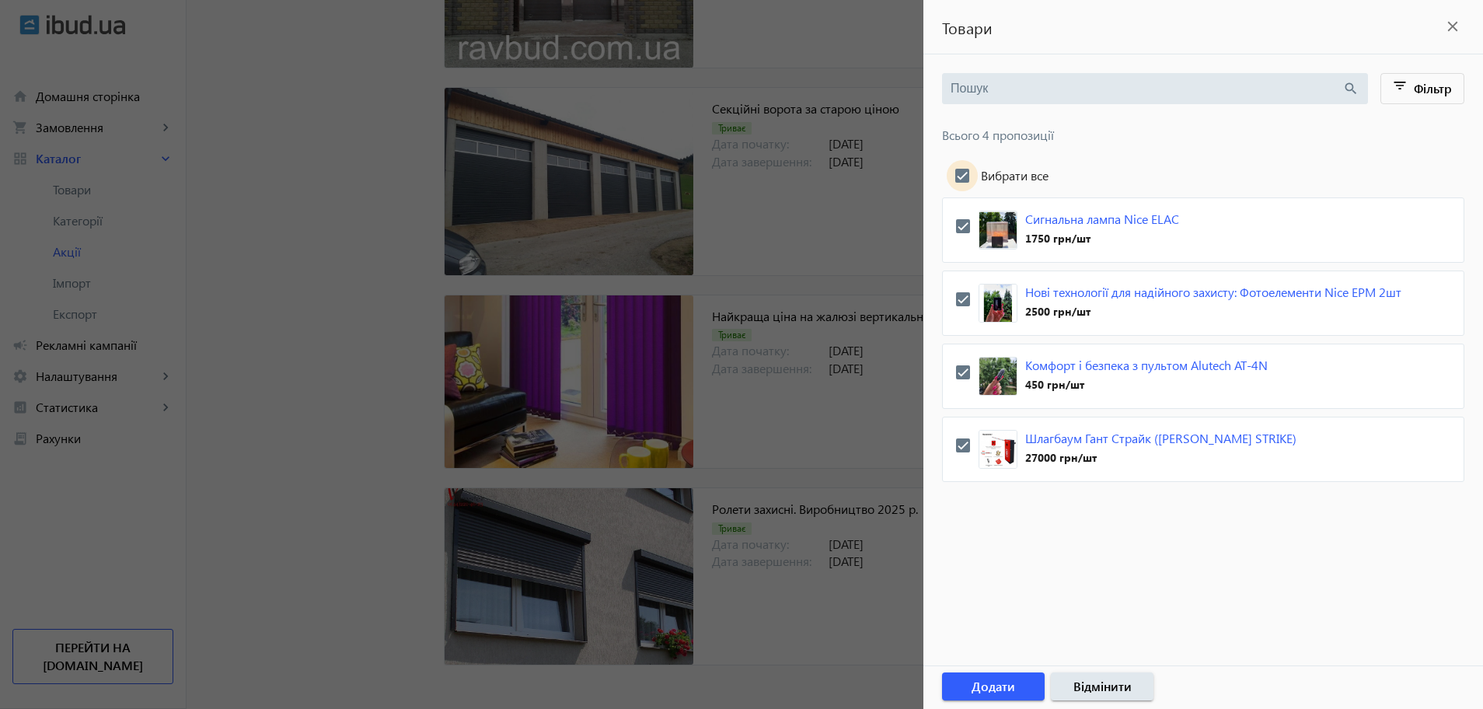
checkbox input "true"
click at [1010, 689] on span "Додати" at bounding box center [994, 686] width 44 height 17
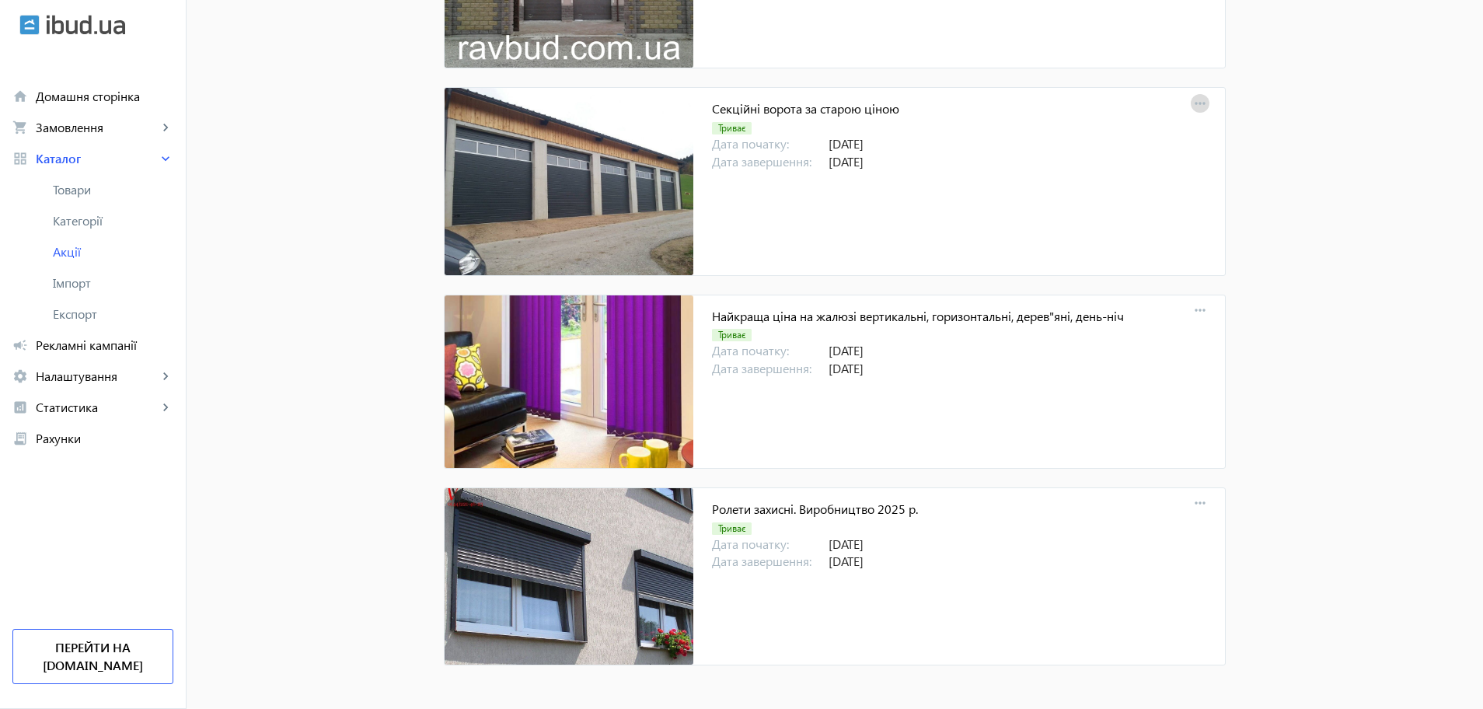
click at [1201, 103] on mat-icon "more_horiz" at bounding box center [1200, 104] width 22 height 22
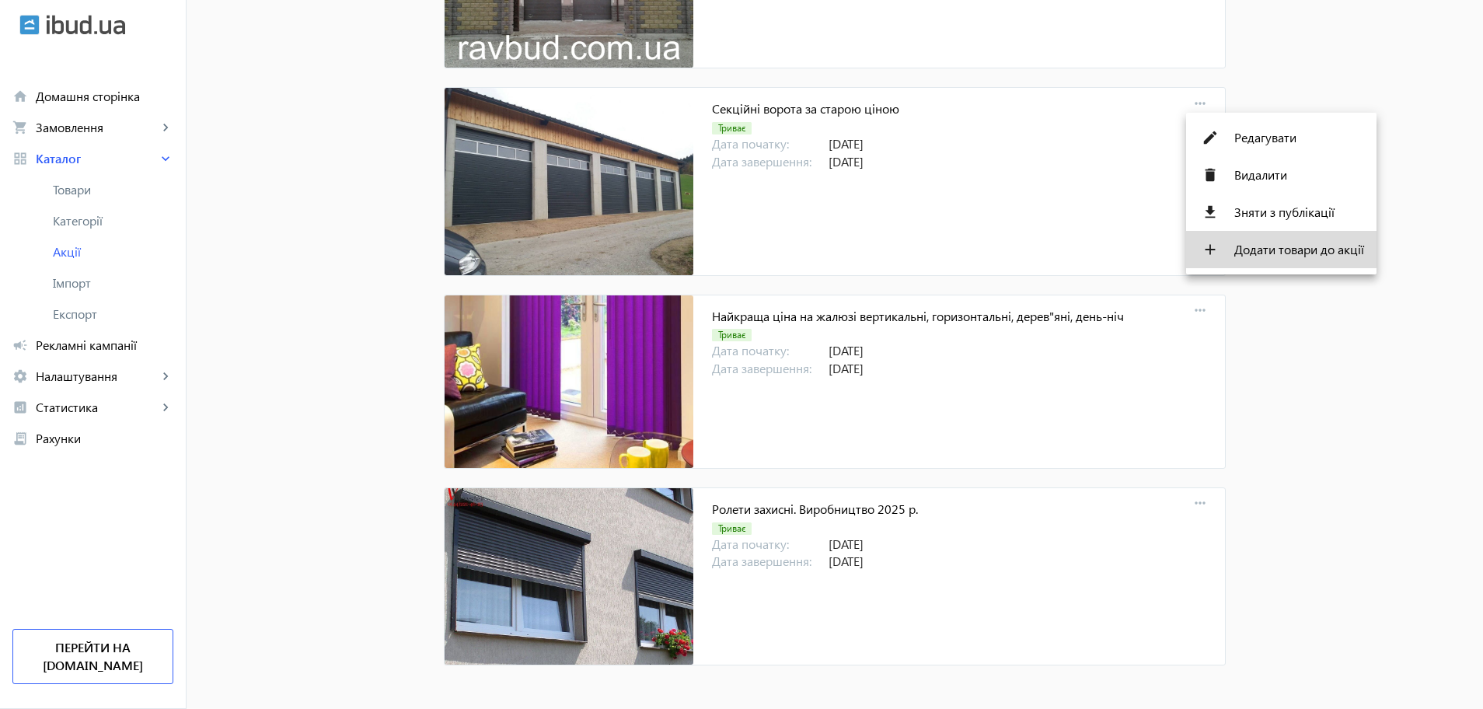
click at [1247, 254] on span "Додати товари до акції" at bounding box center [1299, 249] width 130 height 12
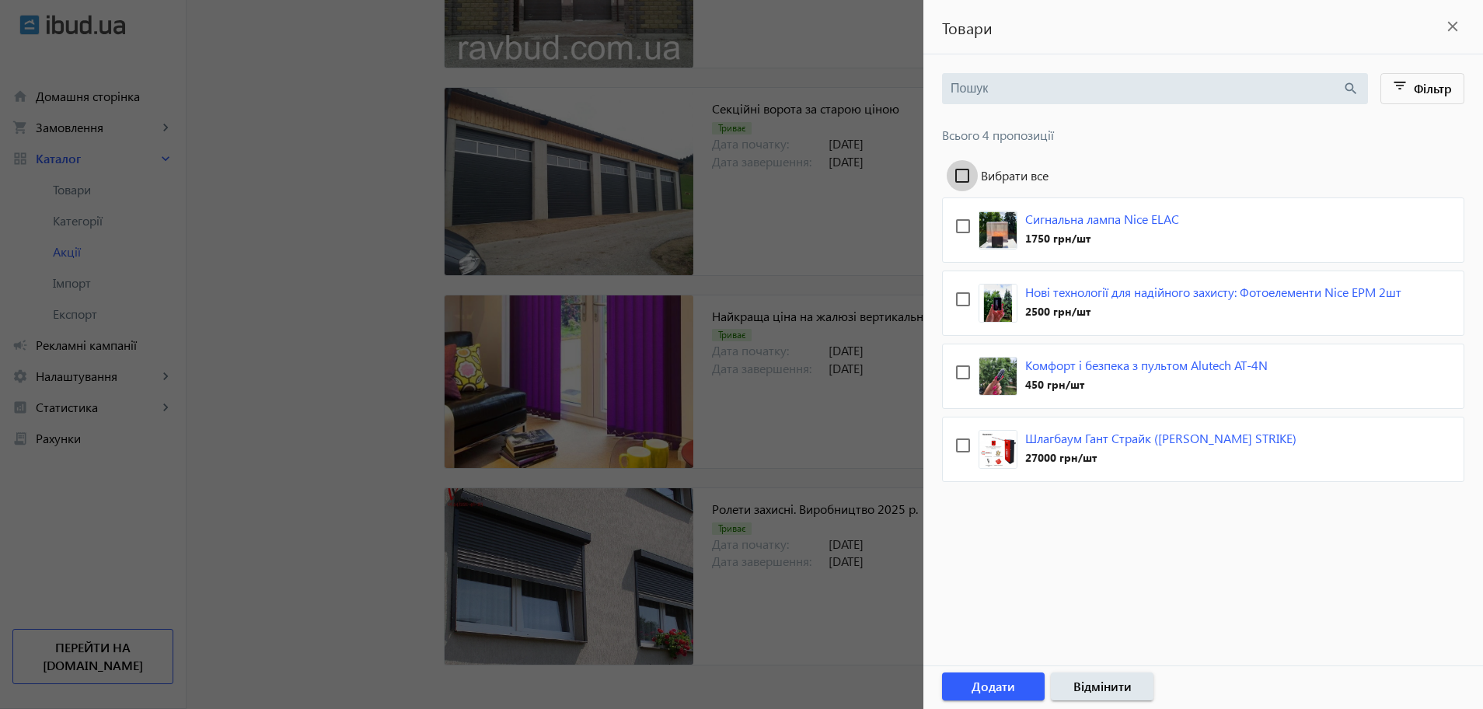
click at [968, 177] on input "Вибрати все" at bounding box center [962, 175] width 31 height 31
checkbox input "true"
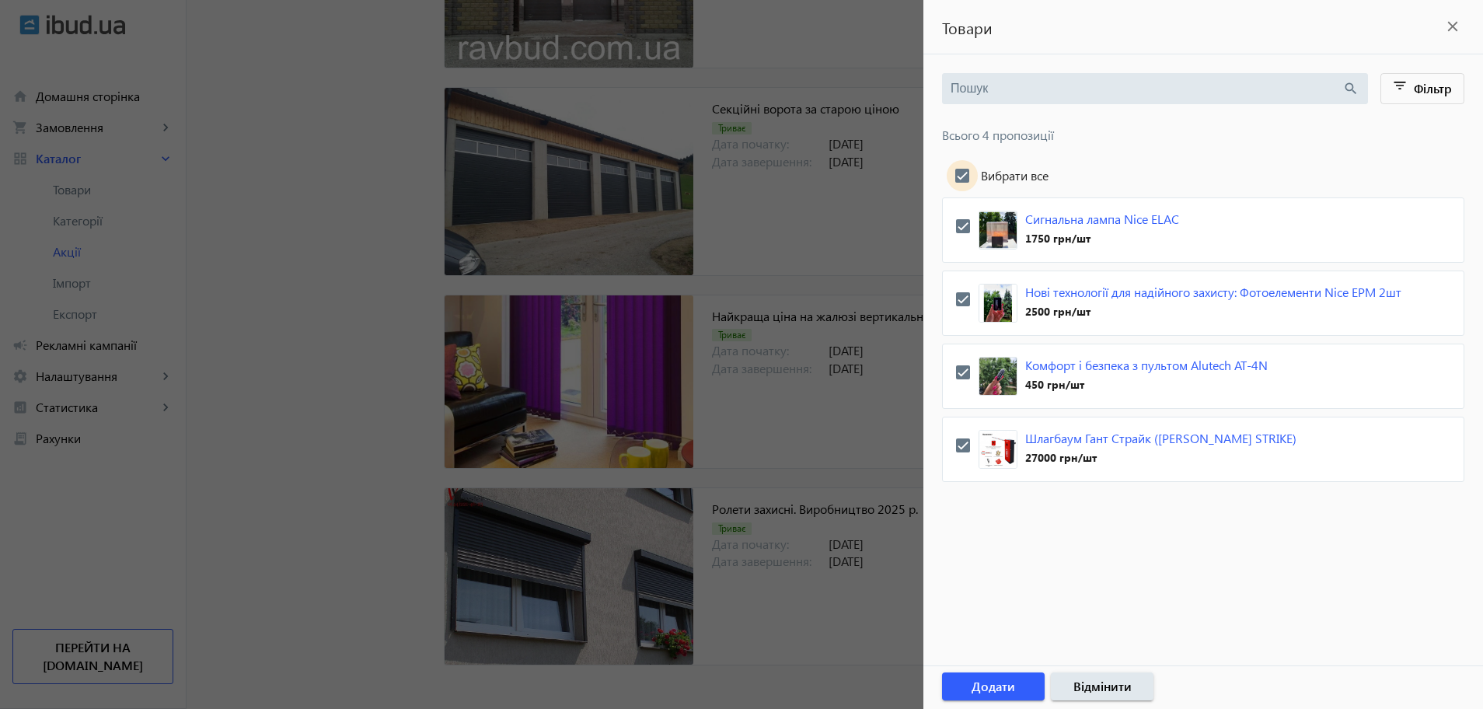
checkbox input "true"
click at [1007, 682] on span "Додати" at bounding box center [994, 686] width 44 height 17
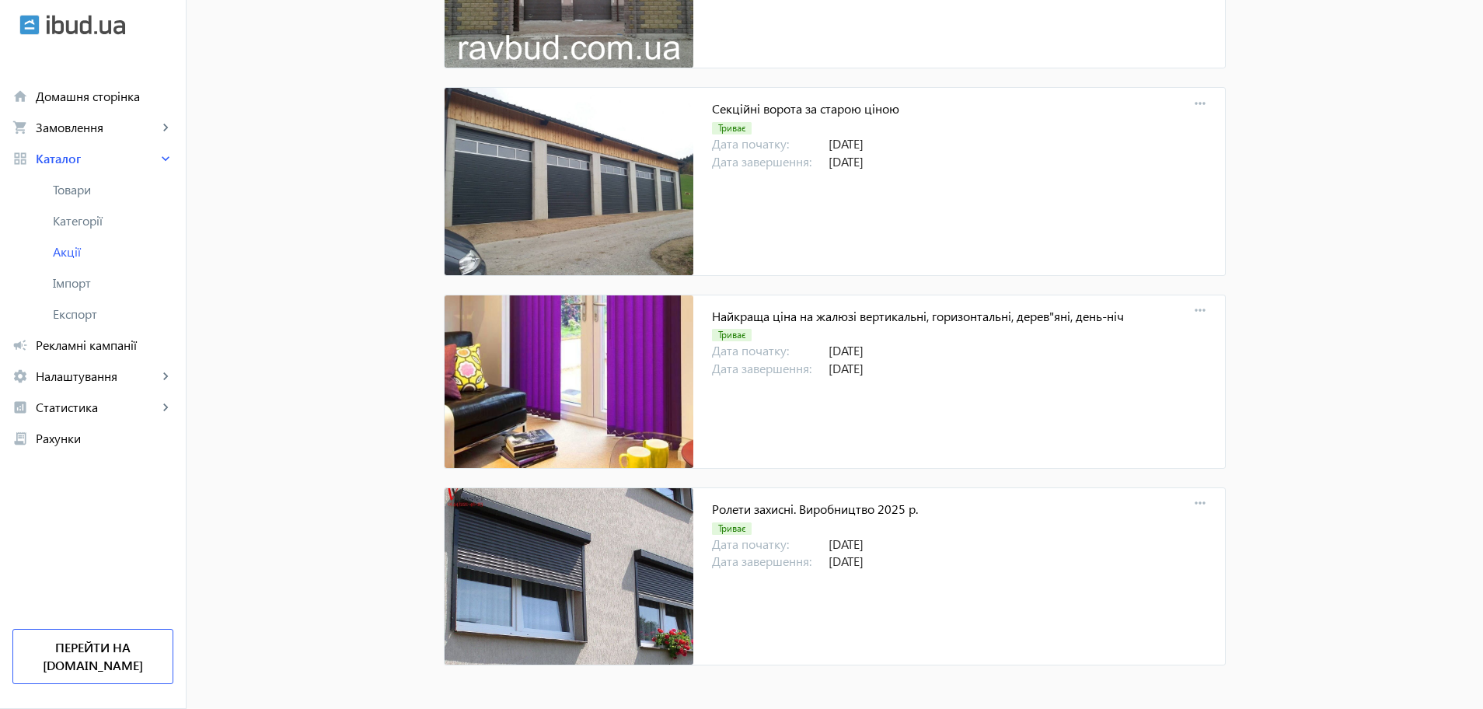
click at [1037, 580] on div "Ролети захисні. Виробництво 2025 р. Триває Дата початку: [DATE] Дата завершення…" at bounding box center [959, 576] width 532 height 176
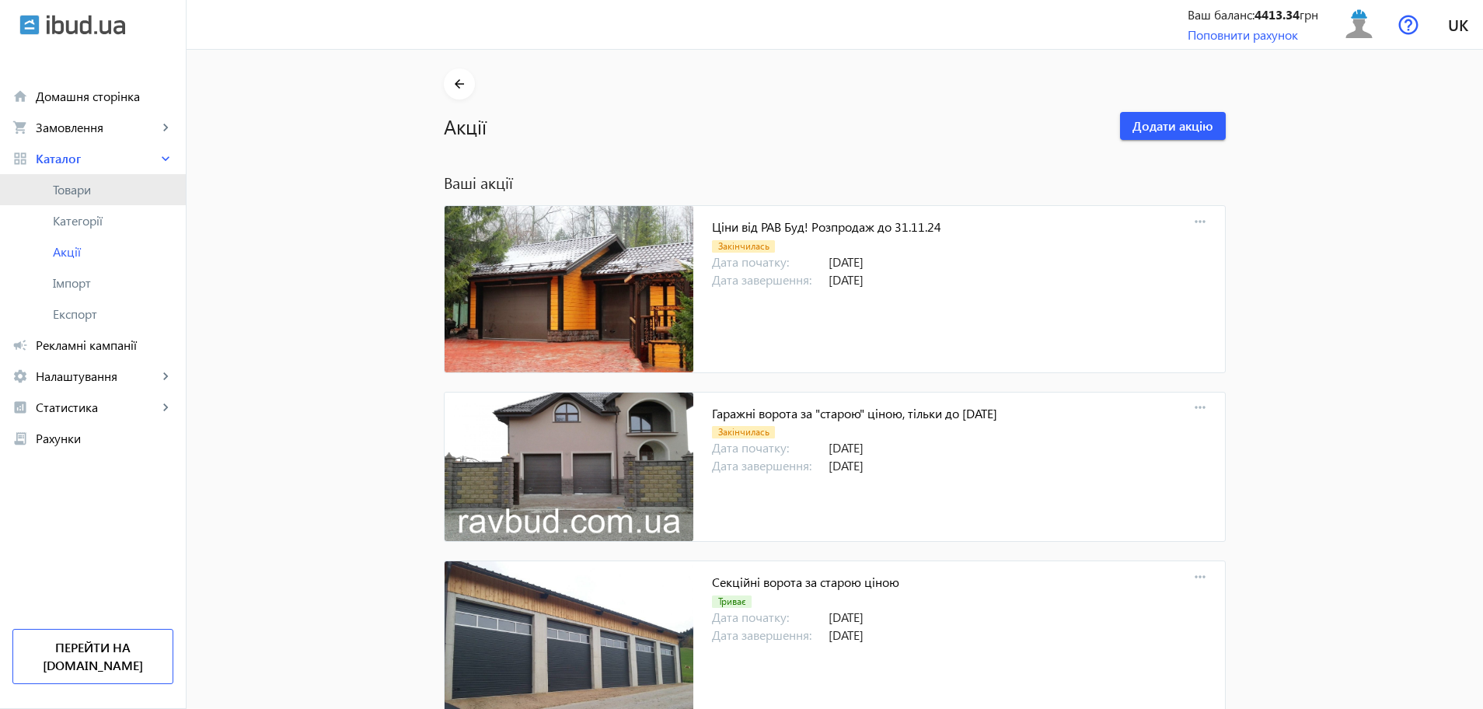
click at [84, 192] on span "Товари" at bounding box center [113, 190] width 120 height 16
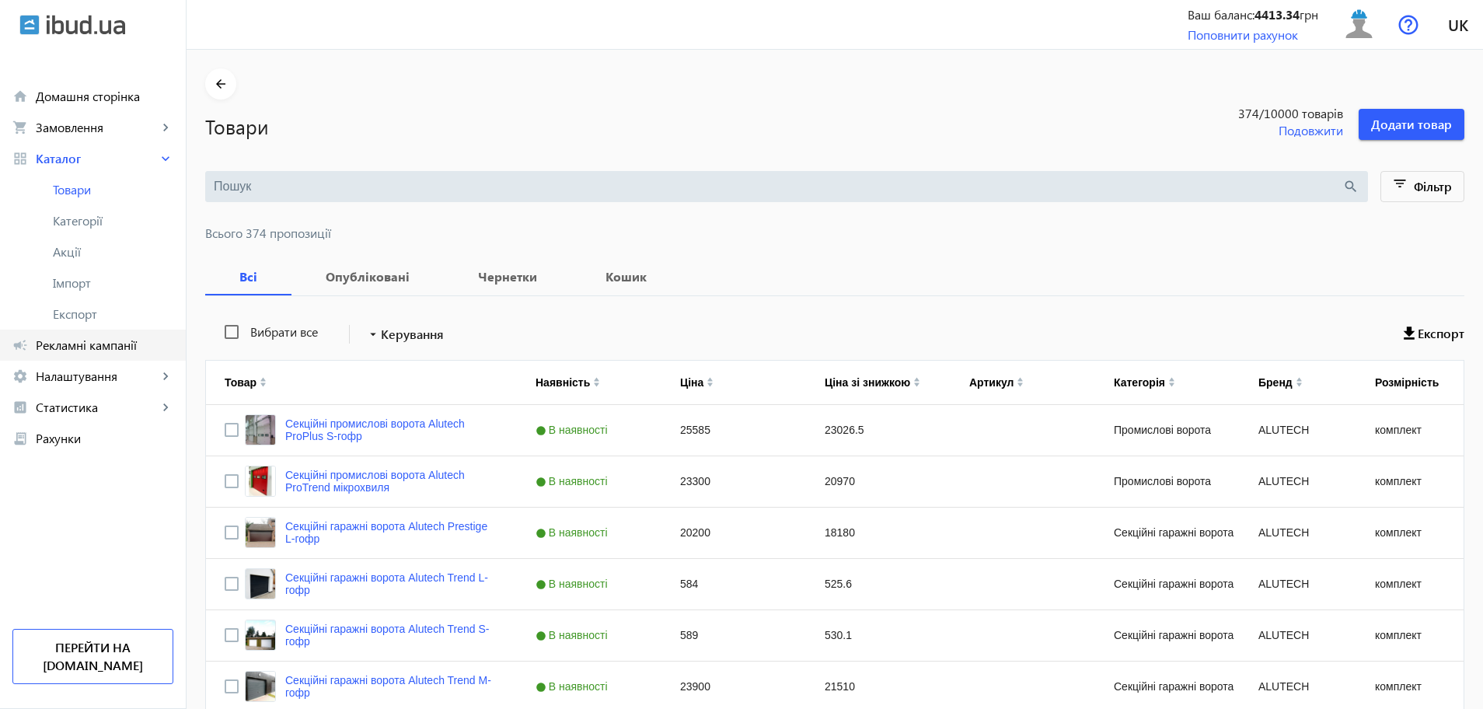
click at [97, 350] on span "Рекламні кампанії" at bounding box center [105, 345] width 138 height 16
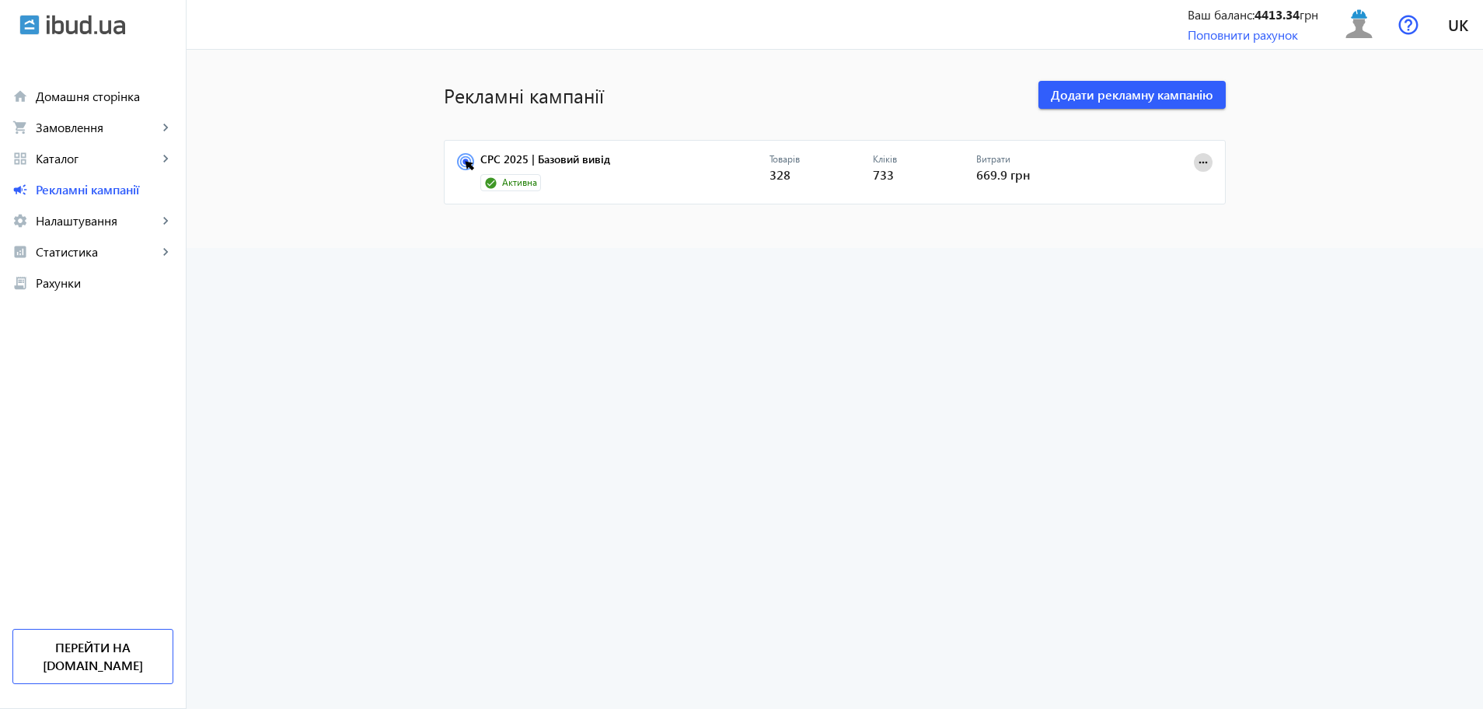
click at [1205, 163] on mat-icon "more_horiz" at bounding box center [1203, 162] width 17 height 17
click at [663, 299] on div at bounding box center [741, 354] width 1483 height 709
